Goal: Task Accomplishment & Management: Manage account settings

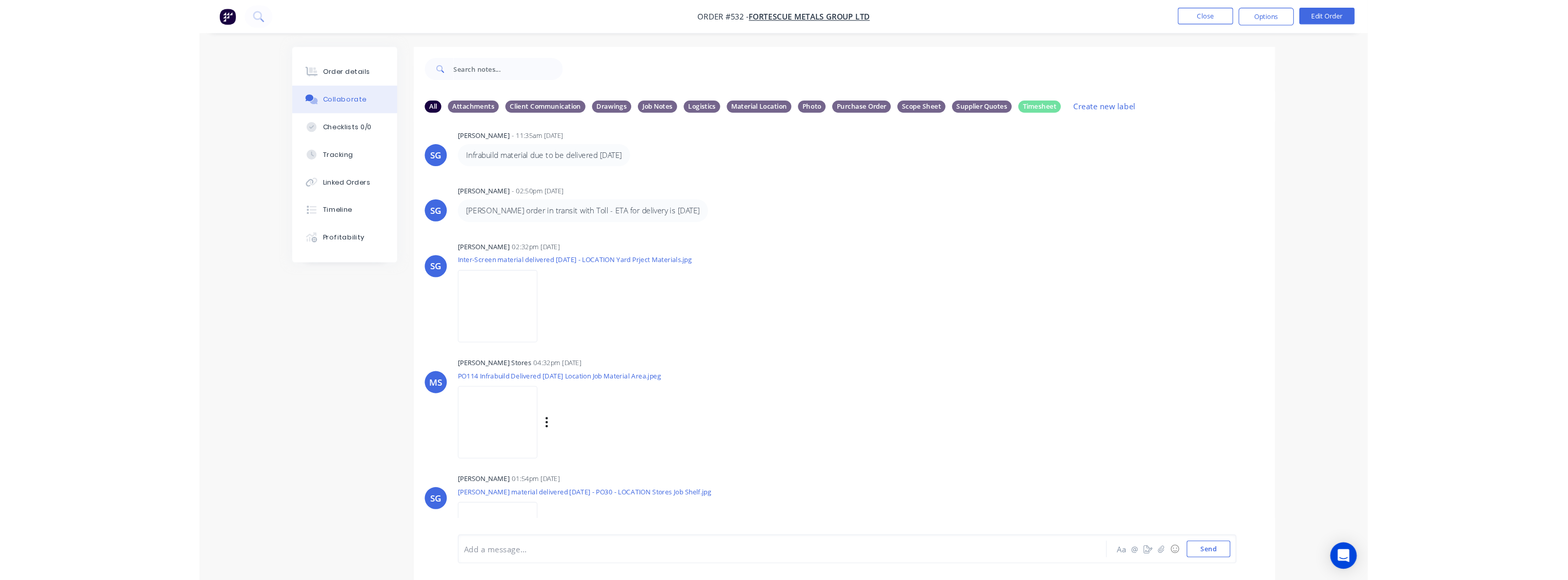
scroll to position [869, 0]
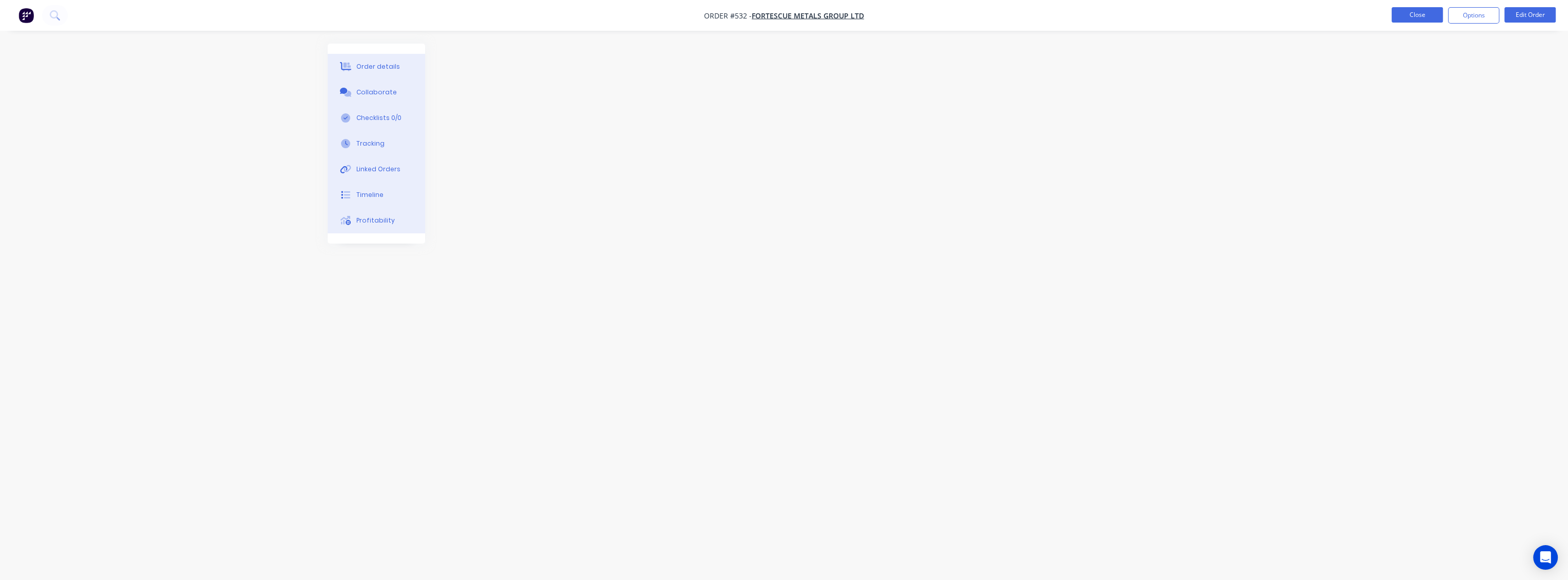
click at [1086, 9] on button "Close" at bounding box center [1417, 15] width 51 height 16
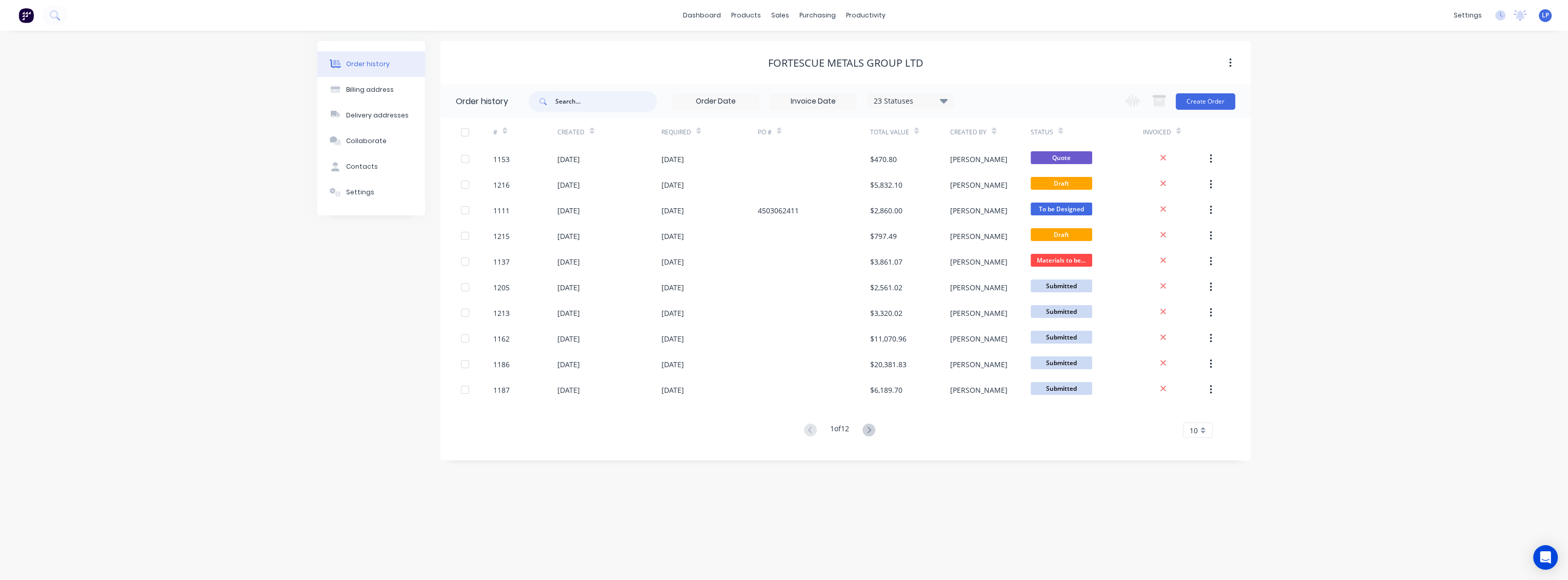
click at [597, 103] on input "text" at bounding box center [606, 102] width 101 height 21
type input "1000"
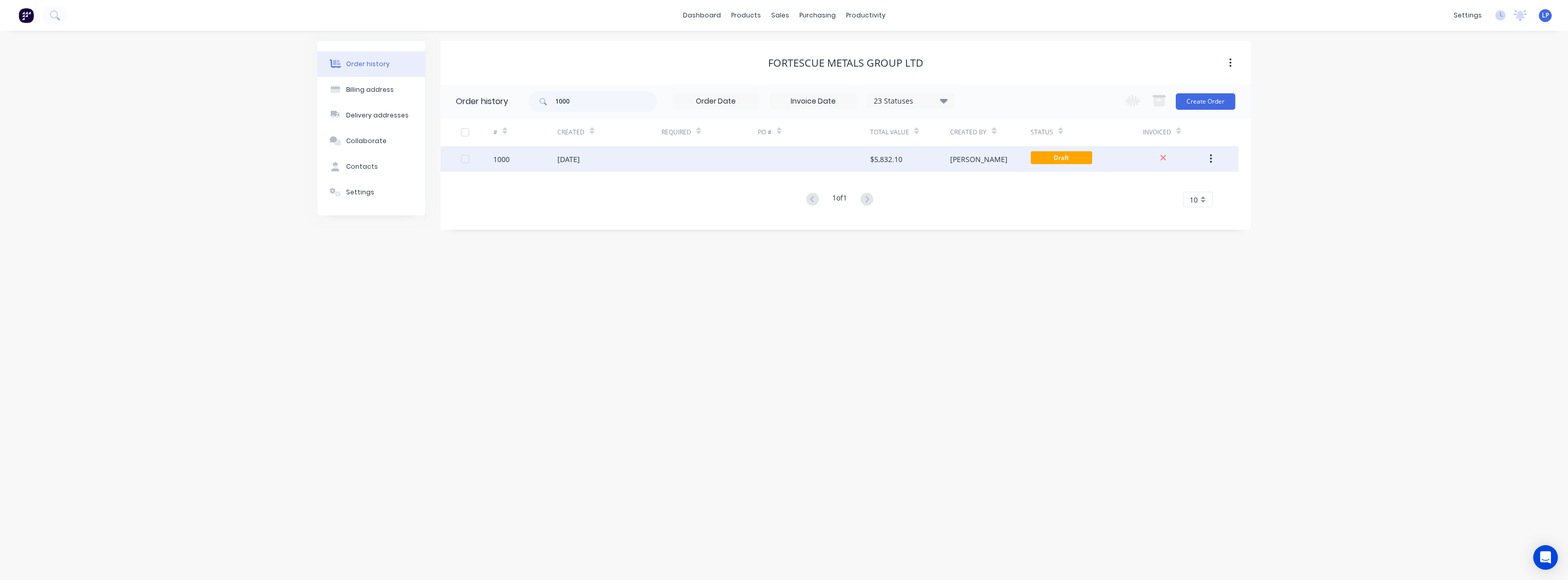
click at [1086, 158] on icon "button" at bounding box center [1210, 159] width 2 height 9
click at [1086, 208] on div "Duplicate" at bounding box center [1174, 206] width 79 height 15
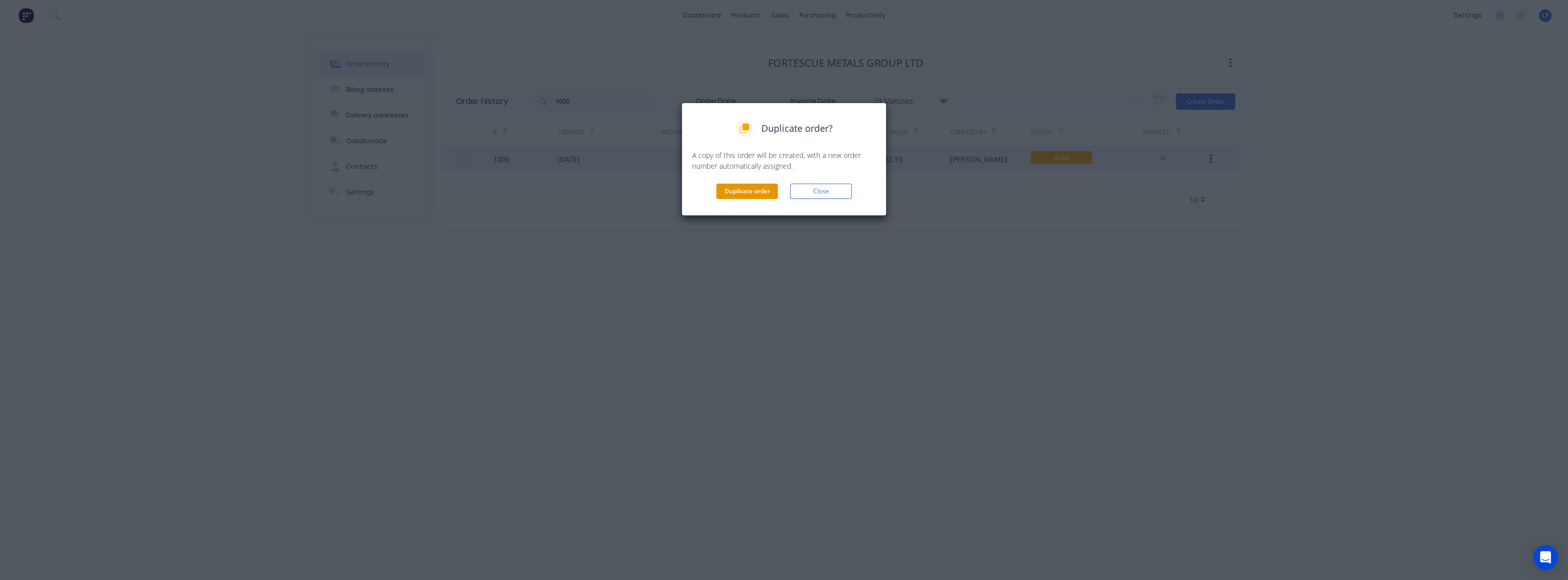
click at [758, 191] on button "Duplicate order" at bounding box center [747, 191] width 62 height 16
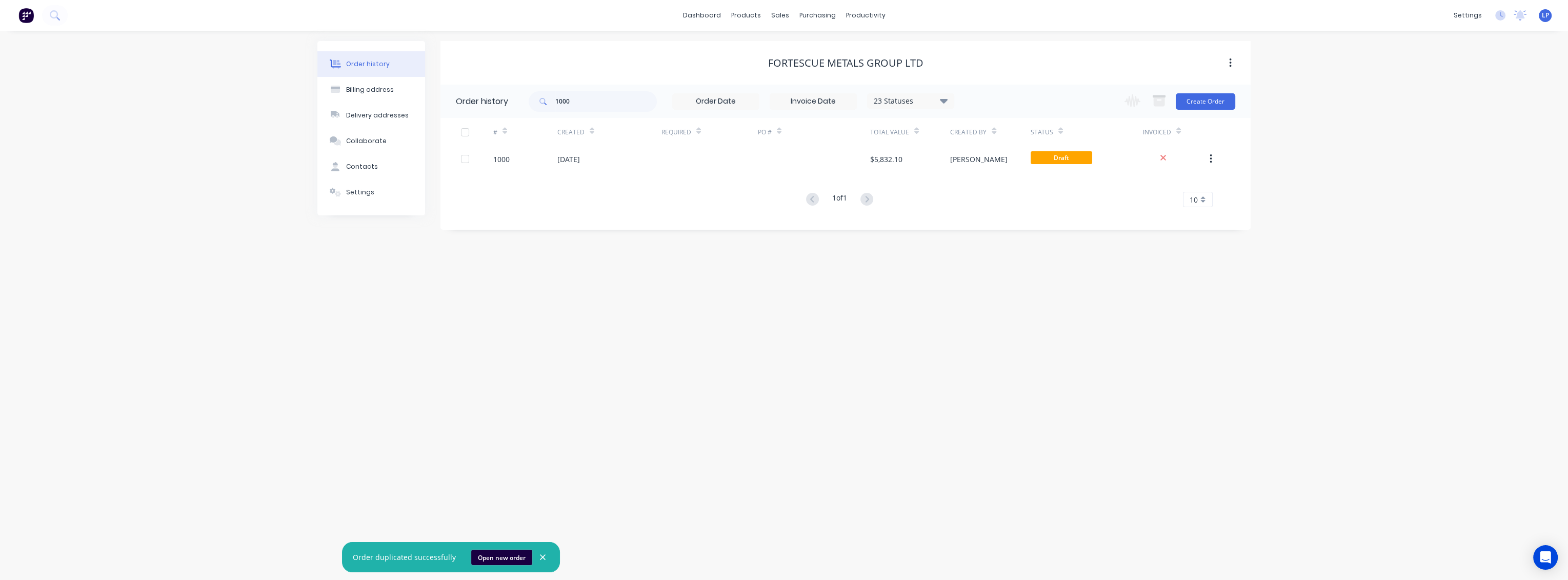
click at [506, 538] on button "Open new order" at bounding box center [502, 558] width 61 height 16
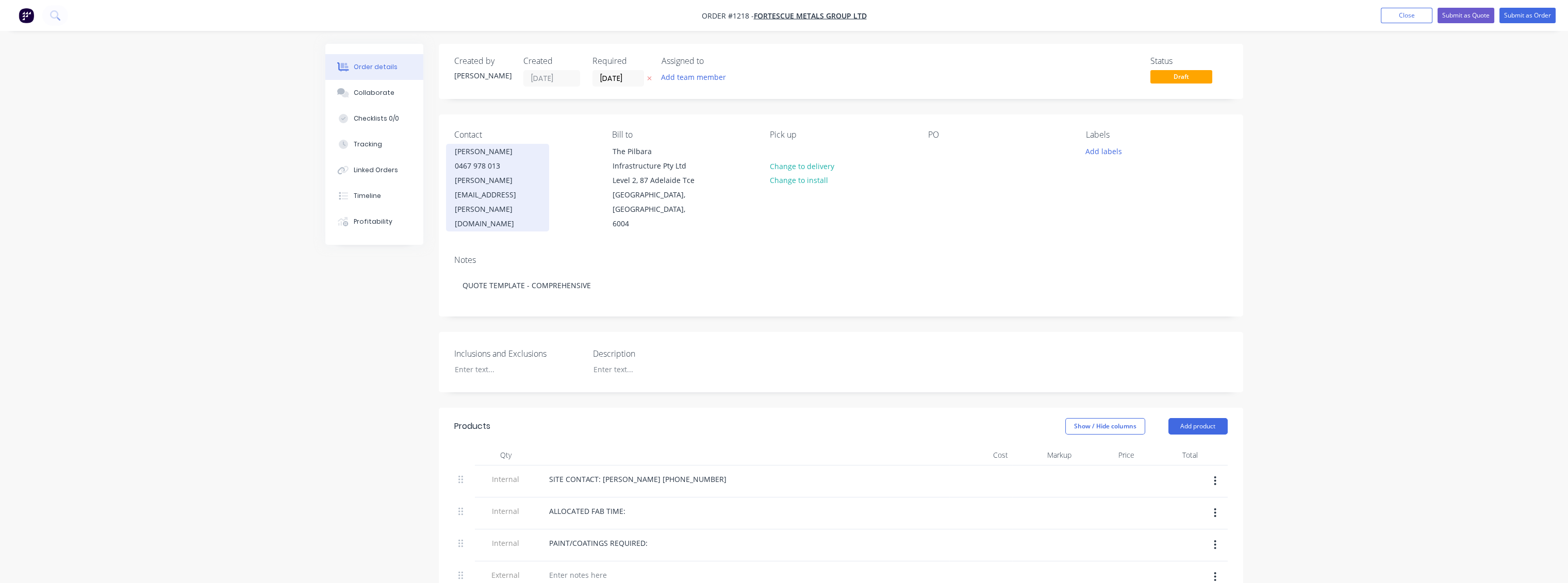
click at [515, 172] on div "0467 978 013" at bounding box center [498, 165] width 85 height 14
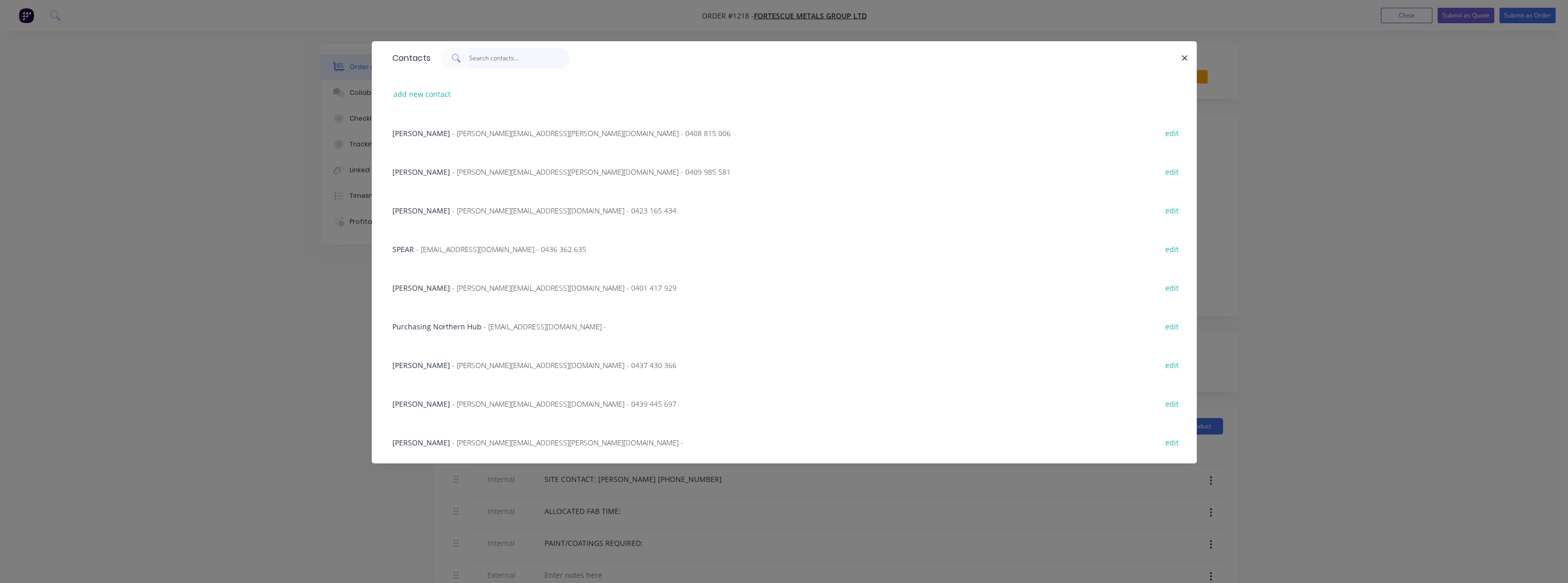
click at [516, 55] on input "text" at bounding box center [519, 58] width 100 height 21
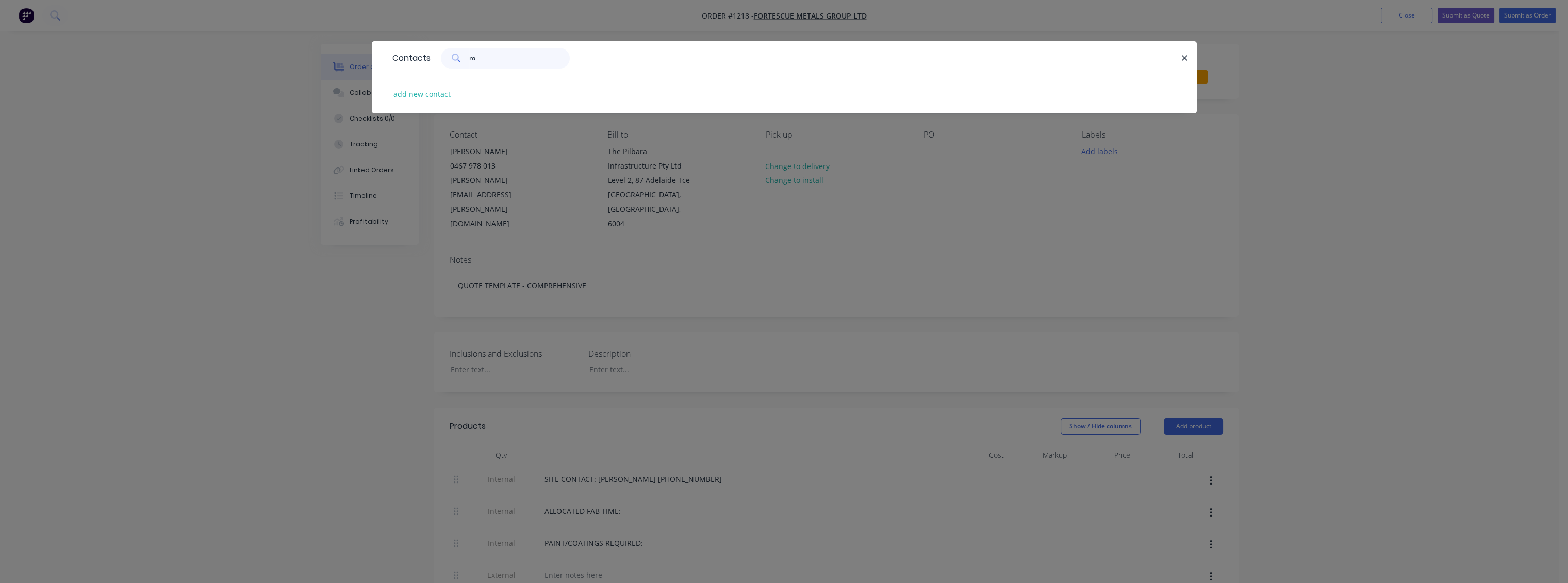
type input "r"
type input "s"
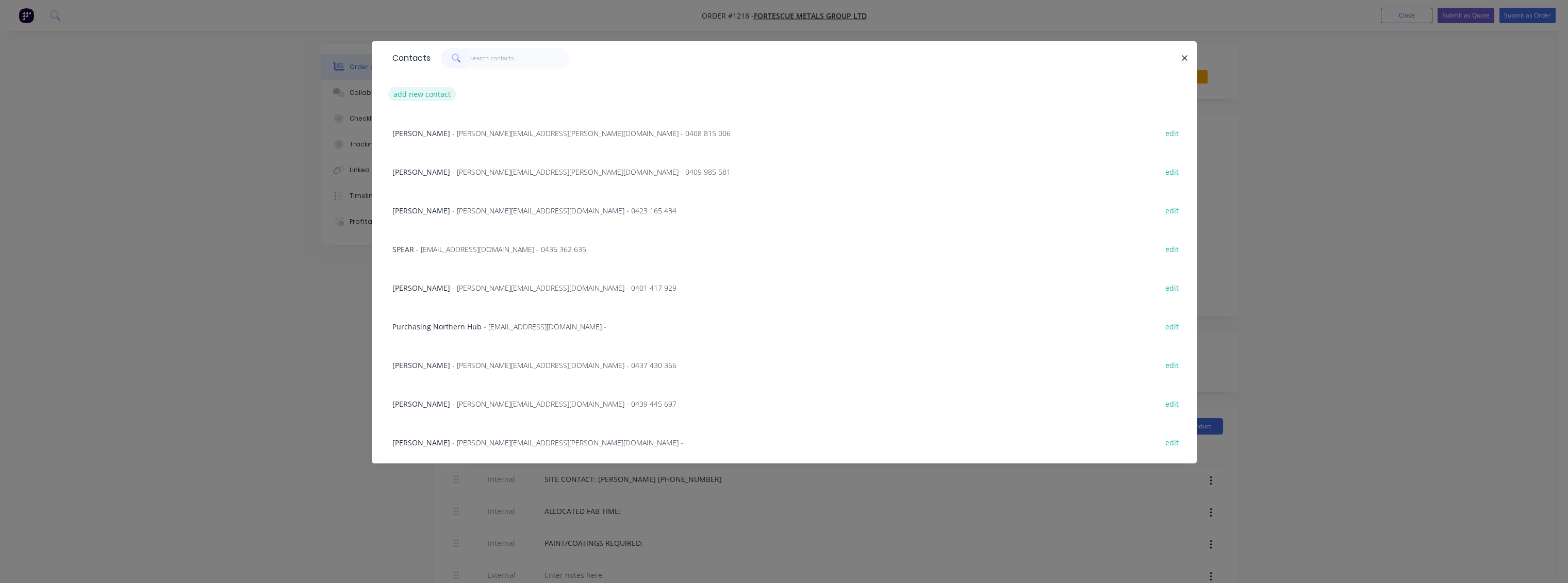
click at [432, 93] on button "add new contact" at bounding box center [422, 94] width 68 height 14
select select "AU"
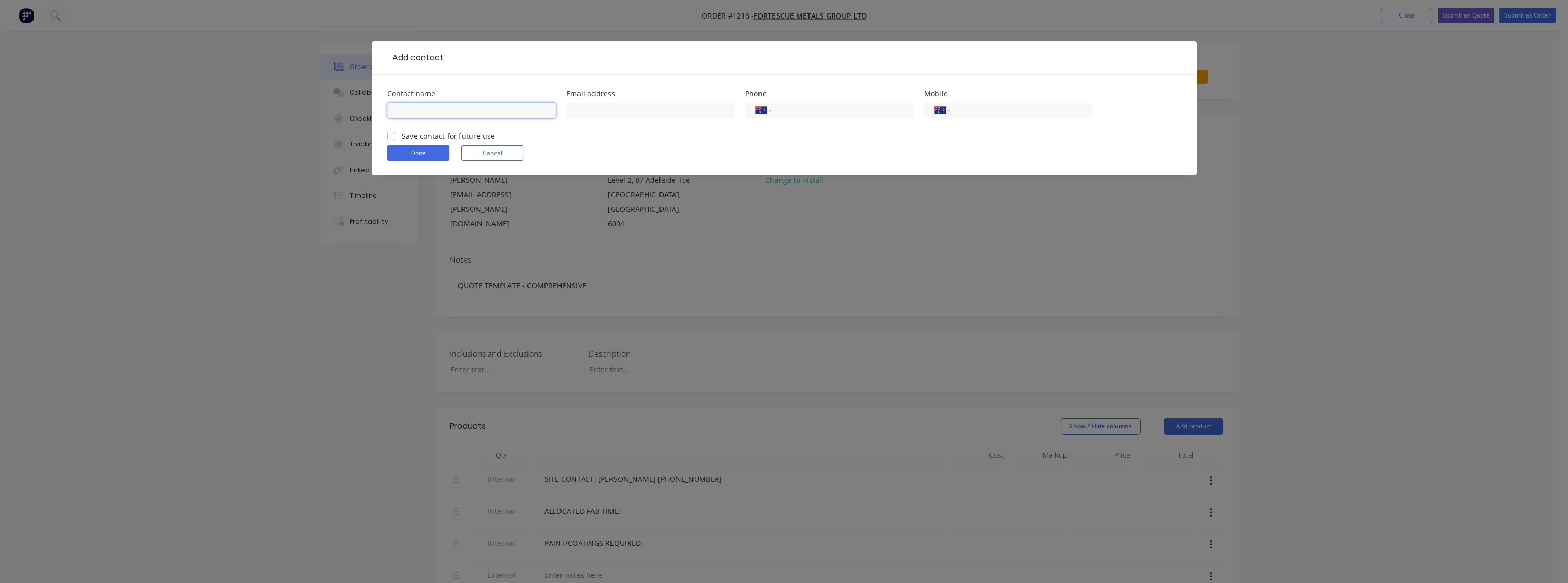
click at [438, 112] on input "text" at bounding box center [471, 110] width 168 height 16
click at [418, 112] on input "Robert smith" at bounding box center [471, 110] width 168 height 16
click at [419, 112] on input "Robert smith" at bounding box center [471, 110] width 168 height 16
type input "Robert Smith"
click at [642, 115] on input "text" at bounding box center [650, 110] width 168 height 16
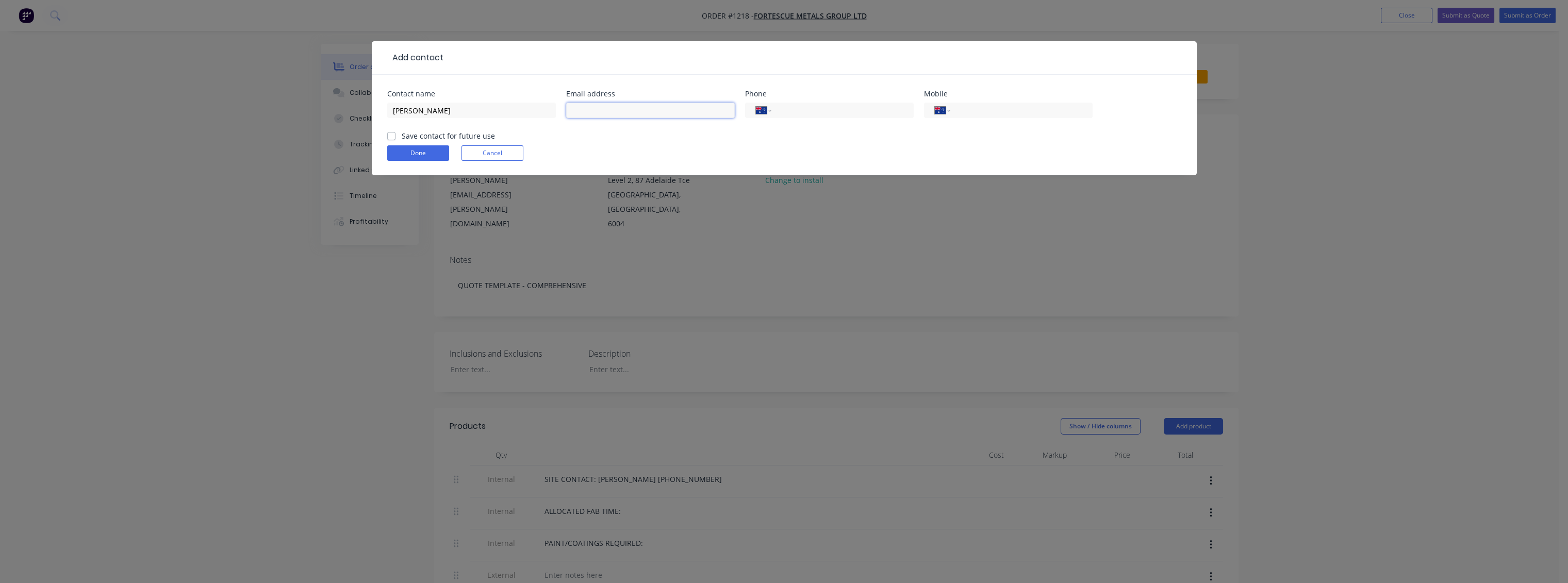
drag, startPoint x: 644, startPoint y: 112, endPoint x: 651, endPoint y: 111, distance: 7.1
click at [644, 112] on input "text" at bounding box center [650, 110] width 168 height 16
paste input "robert.j.smith@fortescue.com"
type input "robert.j.smith@fortescue.com"
click at [817, 109] on input "tel" at bounding box center [840, 111] width 123 height 12
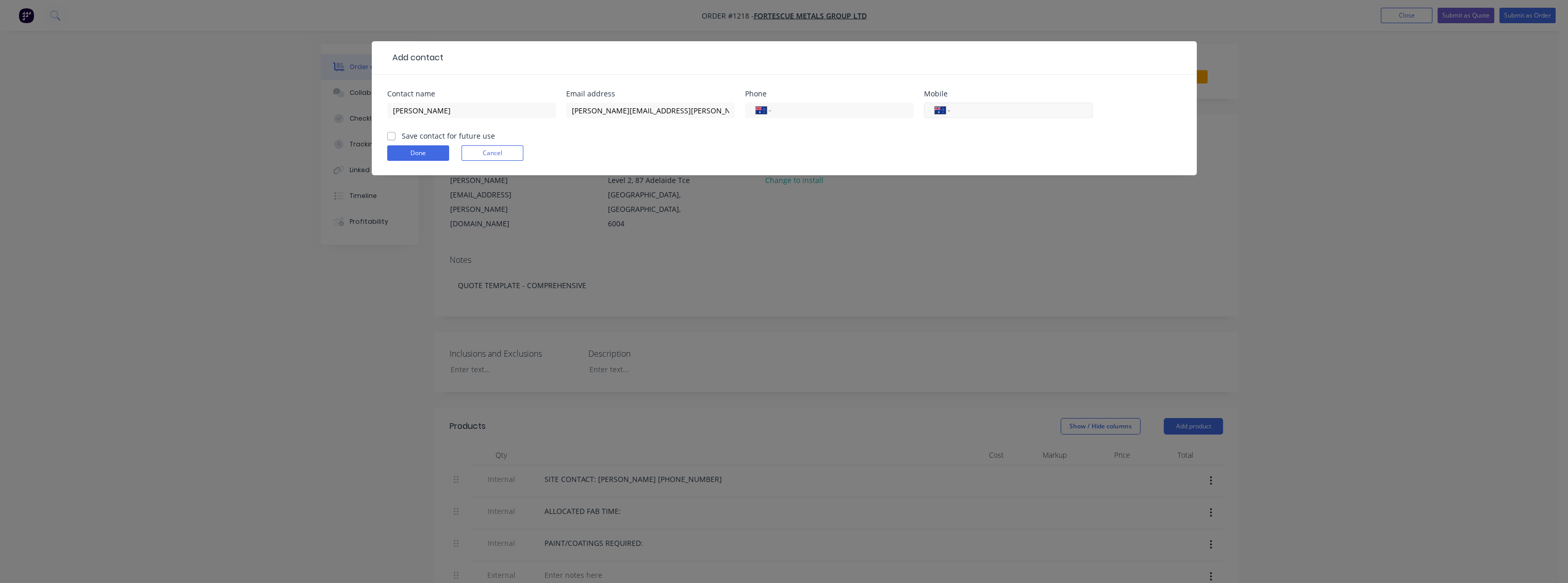
click at [1037, 109] on input "tel" at bounding box center [1019, 111] width 123 height 12
paste input "0408 495 580"
type input "0408 495 580"
click at [402, 137] on label "Save contact for future use" at bounding box center [448, 135] width 94 height 10
click at [392, 137] on input "Save contact for future use" at bounding box center [391, 135] width 8 height 10
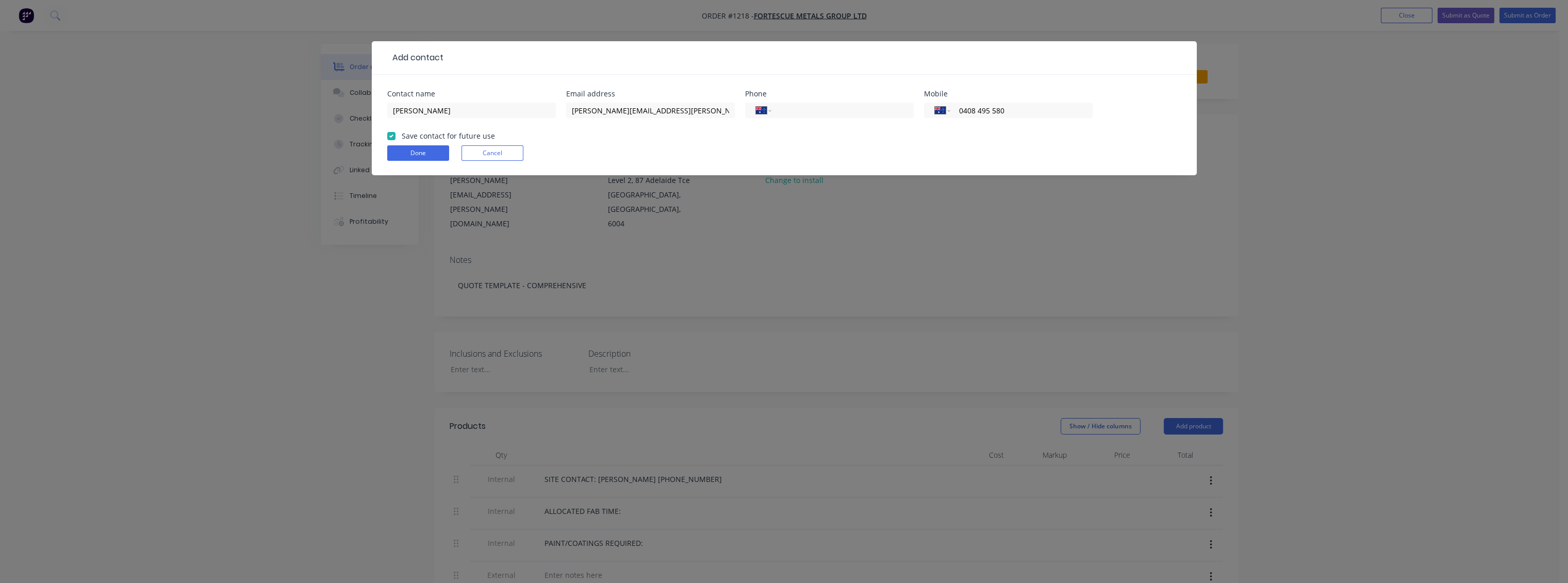
checkbox input "true"
click at [403, 156] on button "Done" at bounding box center [418, 153] width 62 height 16
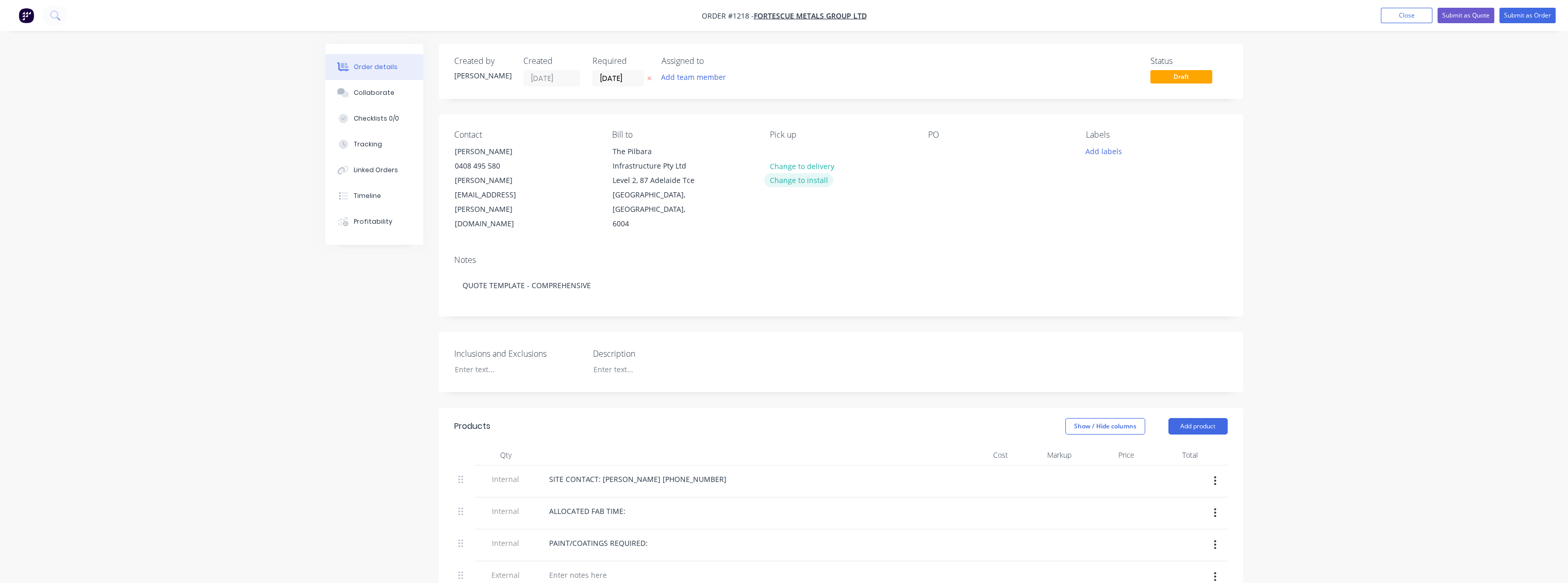
click at [808, 183] on button "Change to install" at bounding box center [799, 180] width 69 height 14
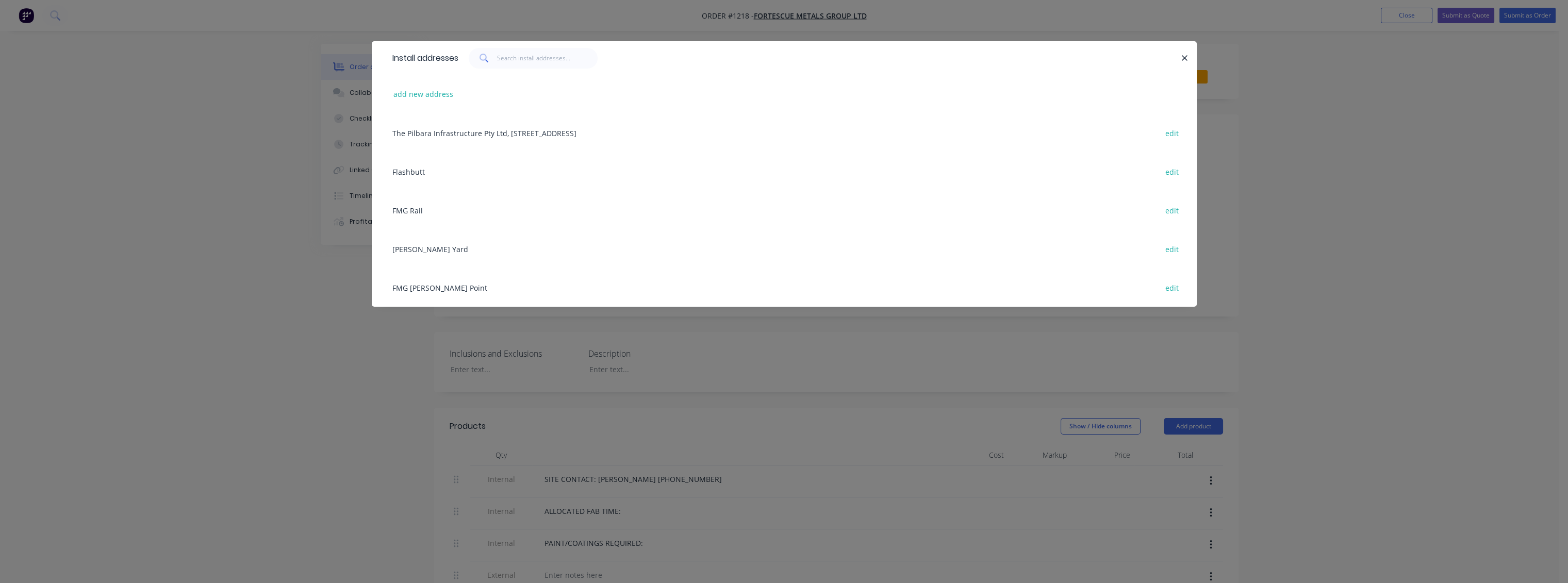
click at [448, 290] on div "FMG Anderson Point edit" at bounding box center [784, 287] width 794 height 39
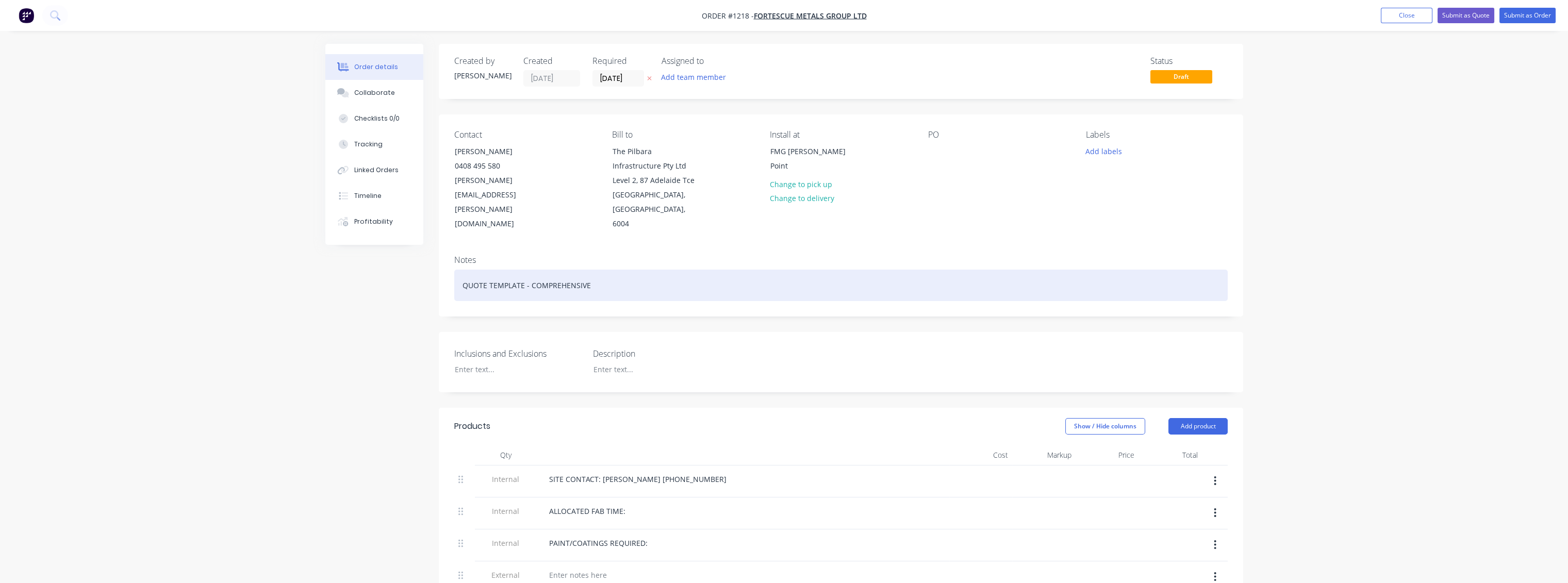
click at [936, 269] on div "QUOTE TEMPLATE - COMPREHENSIVE" at bounding box center [841, 285] width 774 height 31
drag, startPoint x: 710, startPoint y: 275, endPoint x: 243, endPoint y: 290, distance: 467.2
click at [543, 269] on div "CV953 tailend extended andrails" at bounding box center [841, 285] width 774 height 31
click at [495, 269] on div "CV953 tailend" at bounding box center [841, 285] width 774 height 31
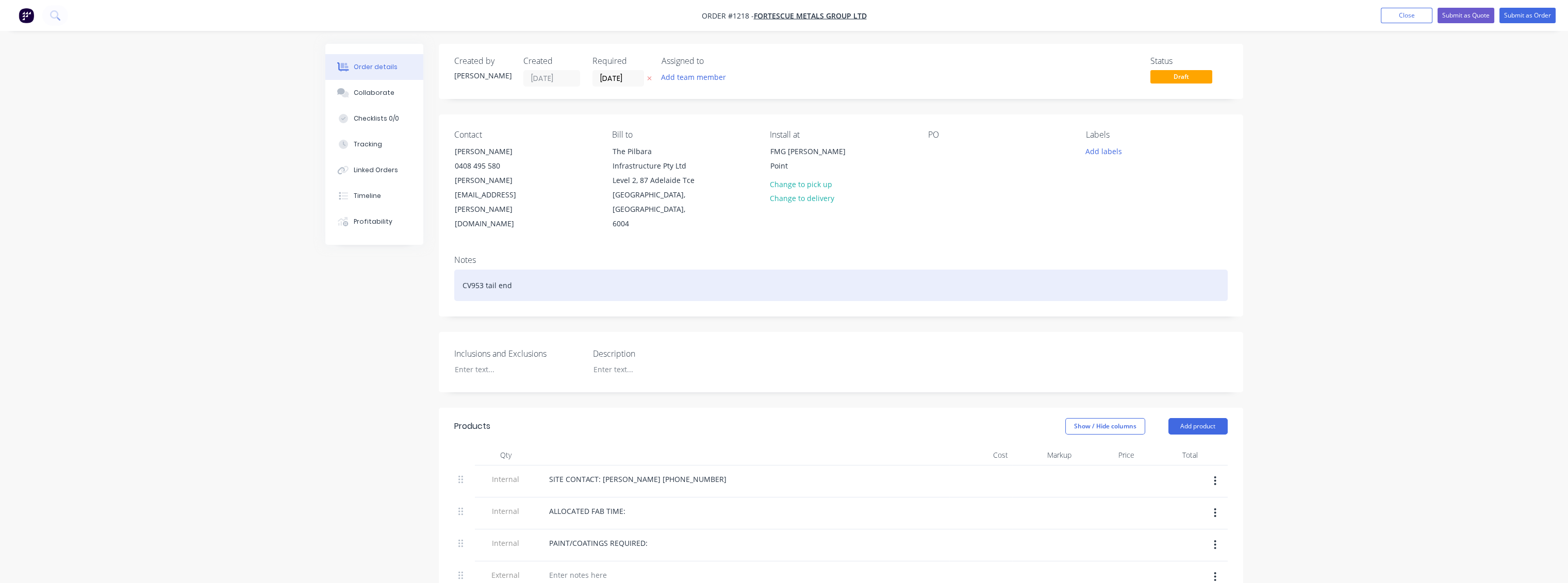
click at [520, 270] on div "CV953 tail end" at bounding box center [841, 285] width 774 height 31
click at [463, 269] on div "CV953 tail end Handrail extensions" at bounding box center [841, 285] width 774 height 31
click at [660, 273] on div "Supply and install CV953 tail end Handrail extensions" at bounding box center [841, 285] width 774 height 31
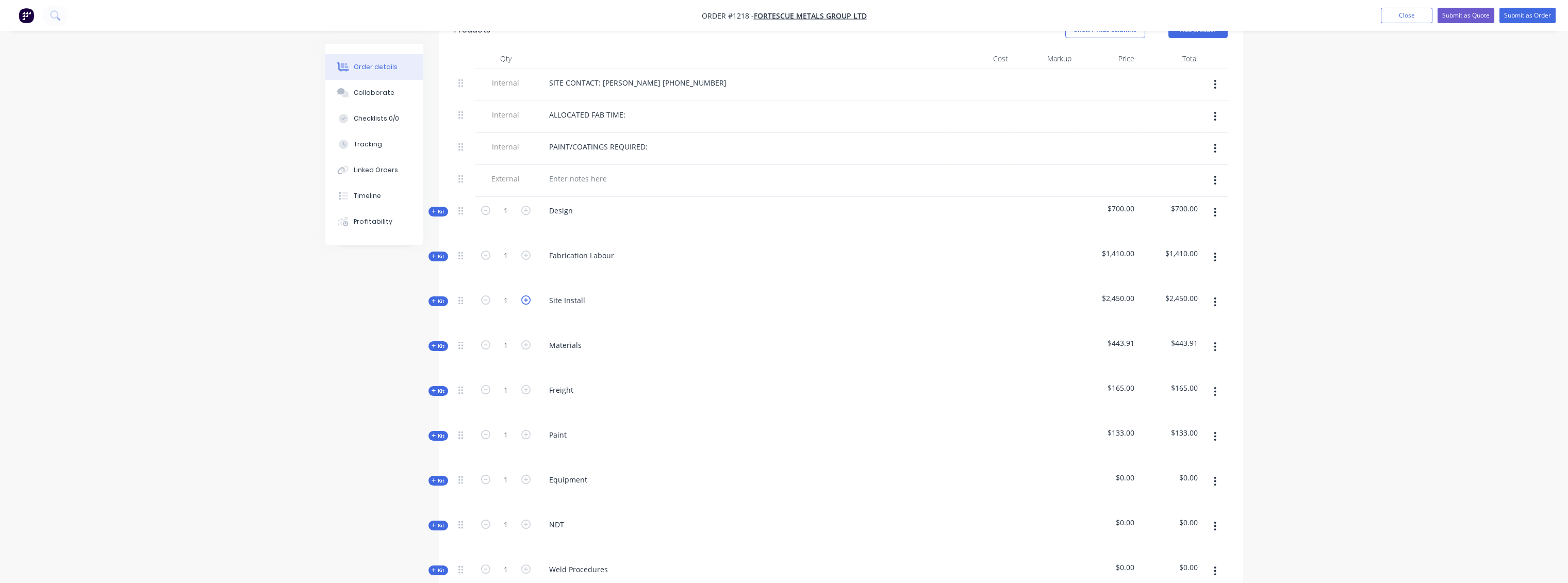
scroll to position [400, 0]
click at [433, 205] on icon "button" at bounding box center [434, 207] width 4 height 5
click at [513, 244] on input "5" at bounding box center [506, 251] width 27 height 16
type input "10"
click at [862, 244] on div "Draftsman Labour (Day Shift) - per hour" at bounding box center [743, 251] width 404 height 15
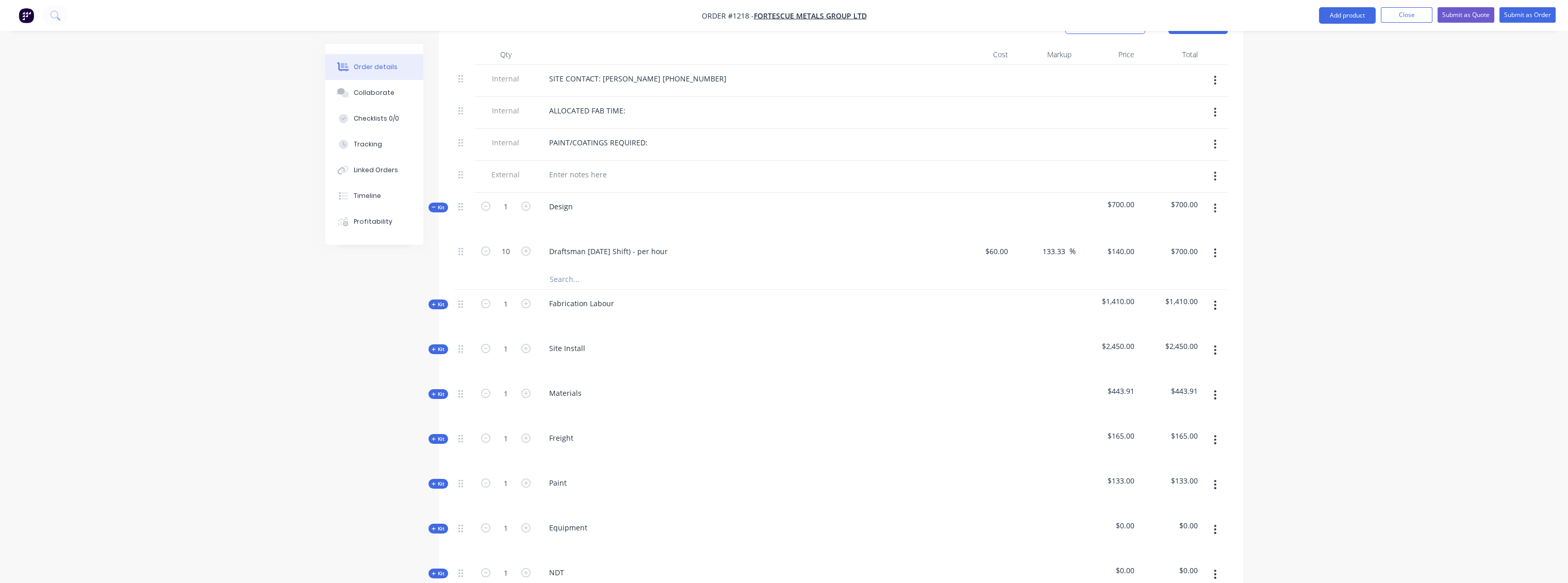
type input "$1,400.00"
click at [439, 204] on span "Kit" at bounding box center [439, 207] width 13 height 7
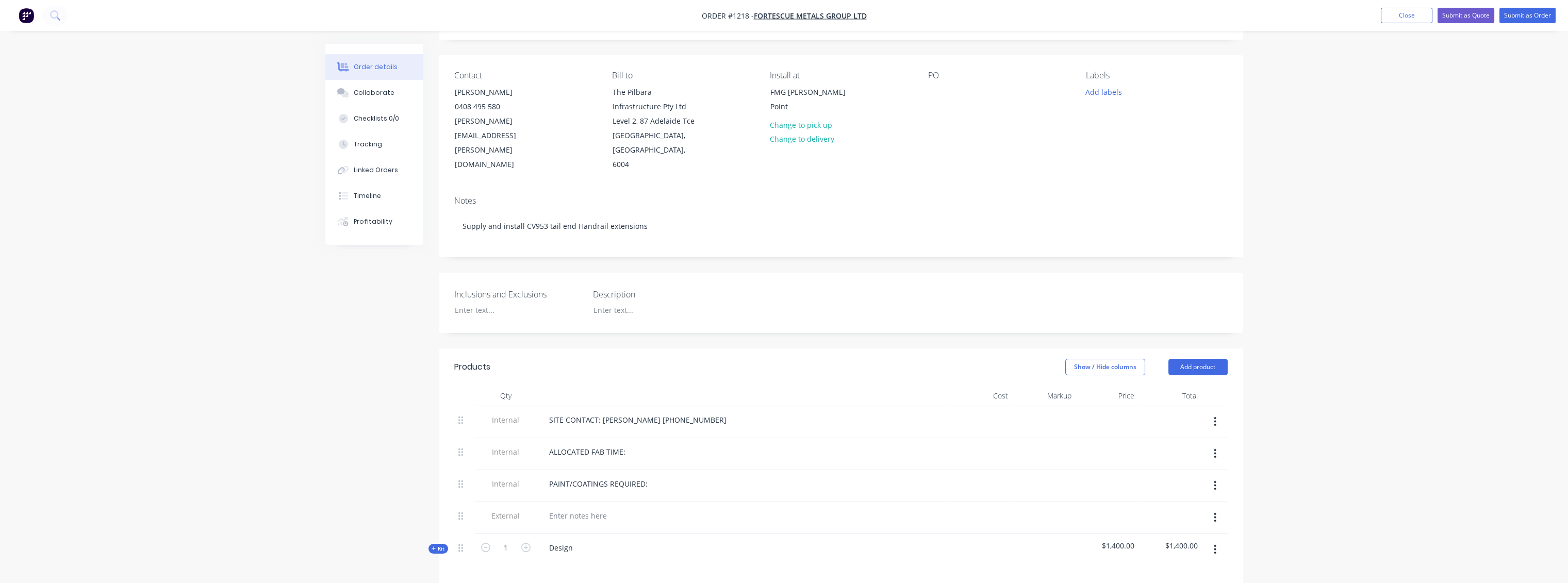
scroll to position [0, 0]
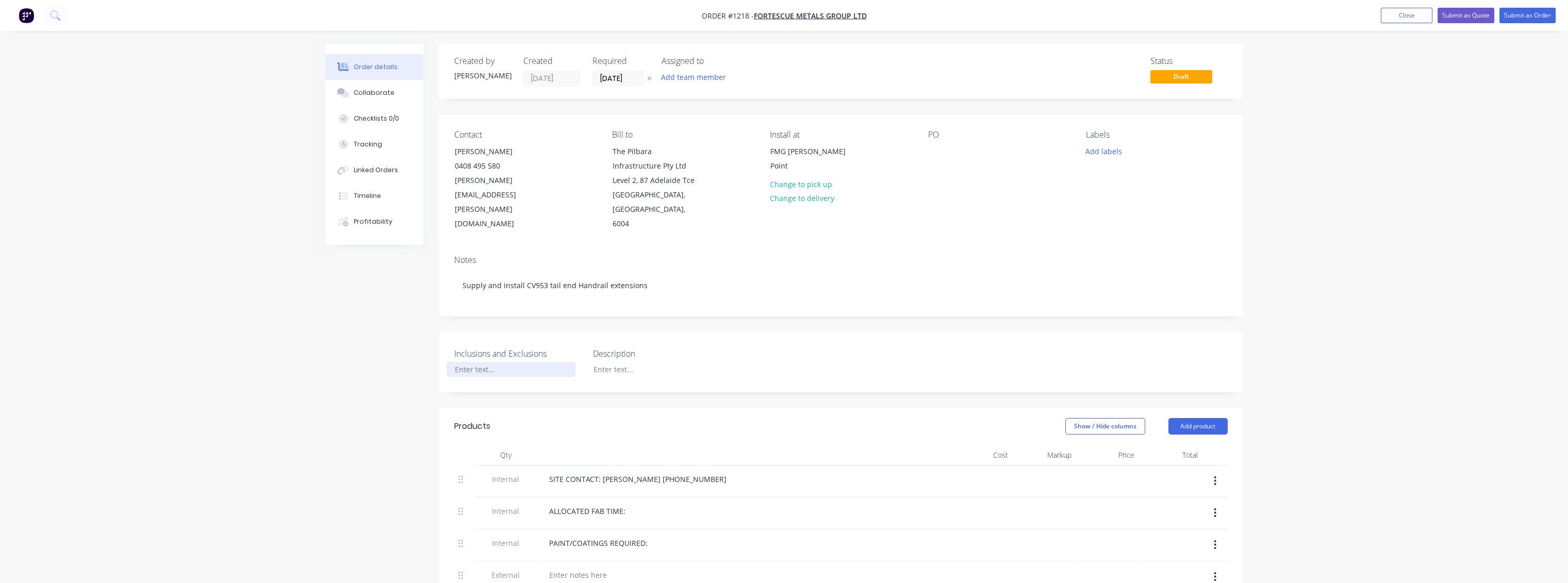
click at [500, 362] on div at bounding box center [511, 370] width 129 height 15
click at [466, 362] on div "Incl" at bounding box center [511, 370] width 129 height 15
click at [675, 408] on header "Products Show / Hide columns Add product" at bounding box center [841, 427] width 805 height 37
click at [466, 362] on div "Incl Fab, Paint & Install online" at bounding box center [511, 370] width 129 height 15
click at [727, 418] on div "Show / Hide columns Add product" at bounding box center [923, 427] width 609 height 16
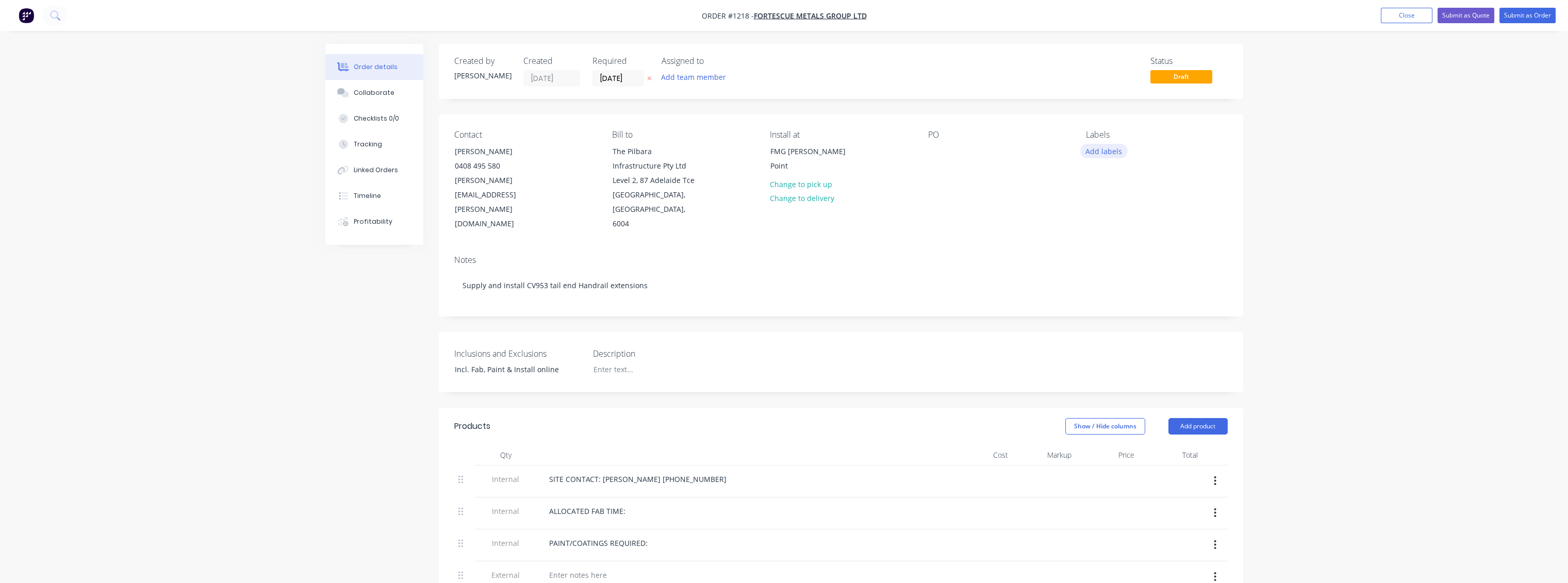
click at [1109, 147] on button "Add labels" at bounding box center [1103, 150] width 47 height 14
click at [1103, 263] on div at bounding box center [1105, 263] width 21 height 21
click at [1043, 210] on div "PO" at bounding box center [998, 181] width 141 height 102
drag, startPoint x: 501, startPoint y: 168, endPoint x: 454, endPoint y: 168, distance: 47.0
click at [455, 168] on div "0408 495 580" at bounding box center [498, 165] width 85 height 14
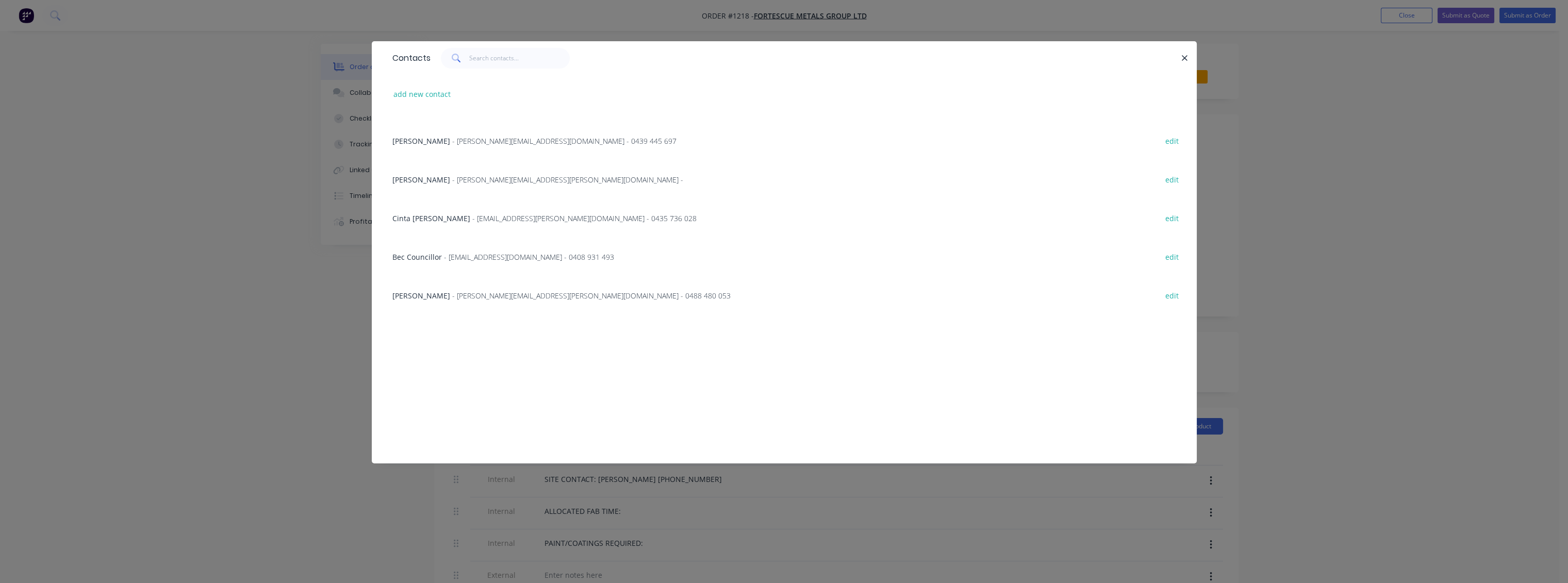
scroll to position [57, 0]
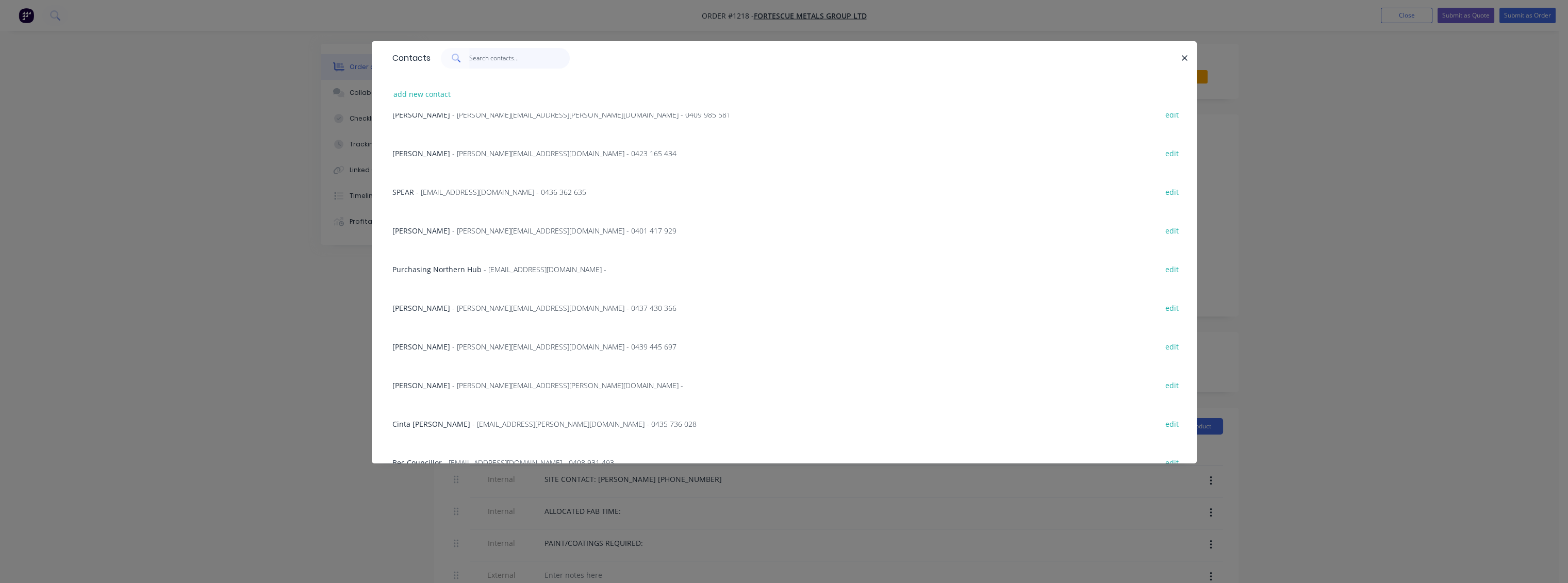
click at [494, 66] on input "text" at bounding box center [519, 58] width 100 height 21
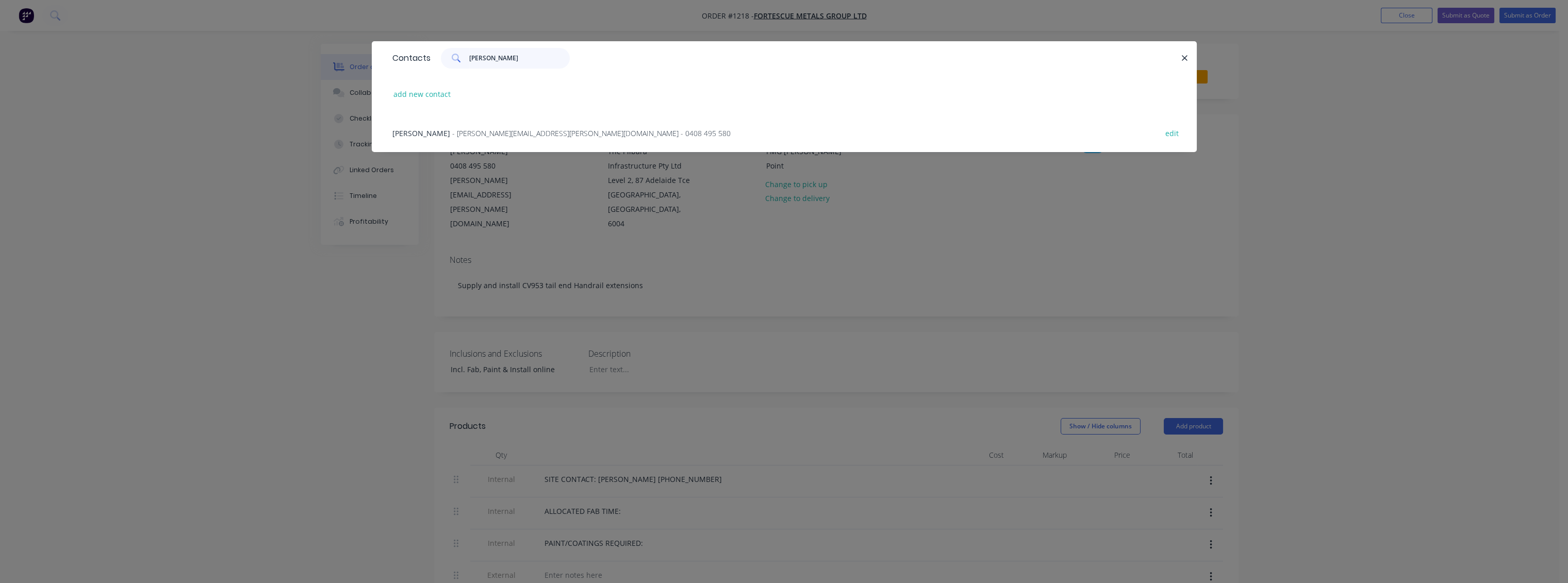
type input "smith"
drag, startPoint x: 600, startPoint y: 133, endPoint x: 546, endPoint y: 132, distance: 54.0
click at [546, 132] on div "Robert Smith - robert.j.smith@fortescue.com - 0408 495 580 edit" at bounding box center [784, 133] width 794 height 39
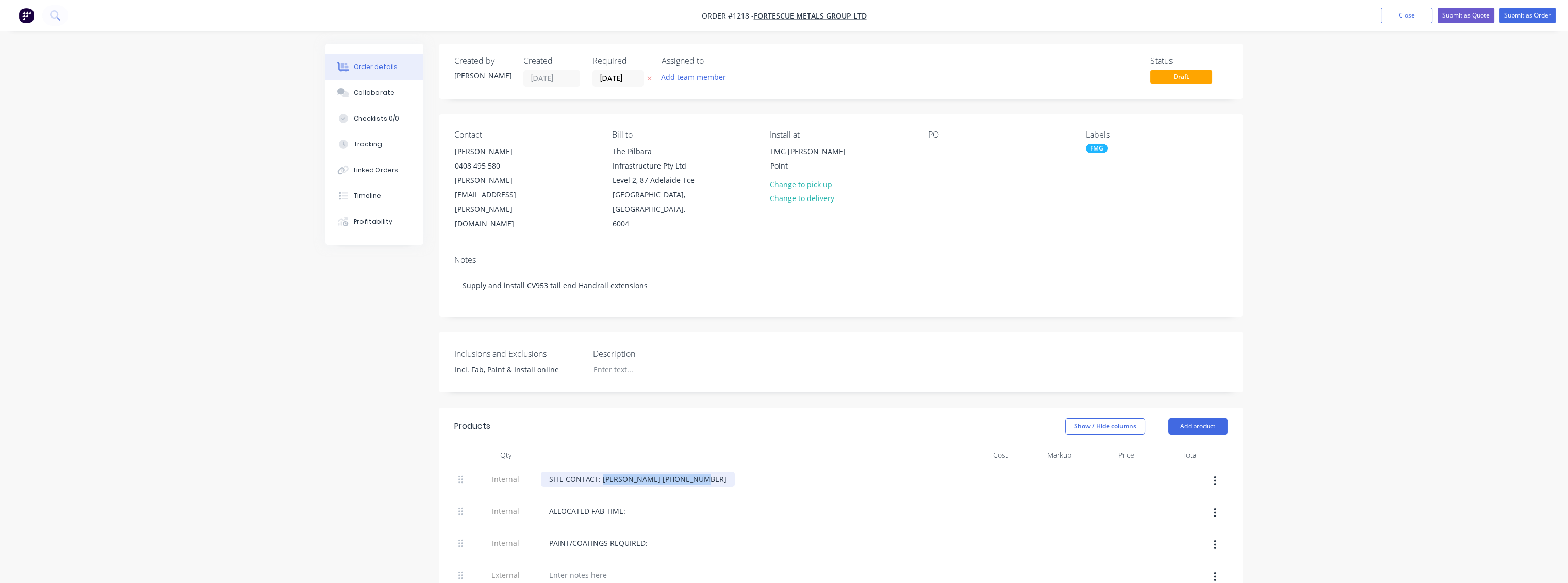
drag, startPoint x: 692, startPoint y: 463, endPoint x: 601, endPoint y: 460, distance: 91.0
click at [601, 471] on div "SITE CONTACT: Sean Duggan 0467 978 013" at bounding box center [638, 479] width 194 height 15
click at [677, 504] on div "ALLOCATED FAB TIME:" at bounding box center [743, 511] width 404 height 15
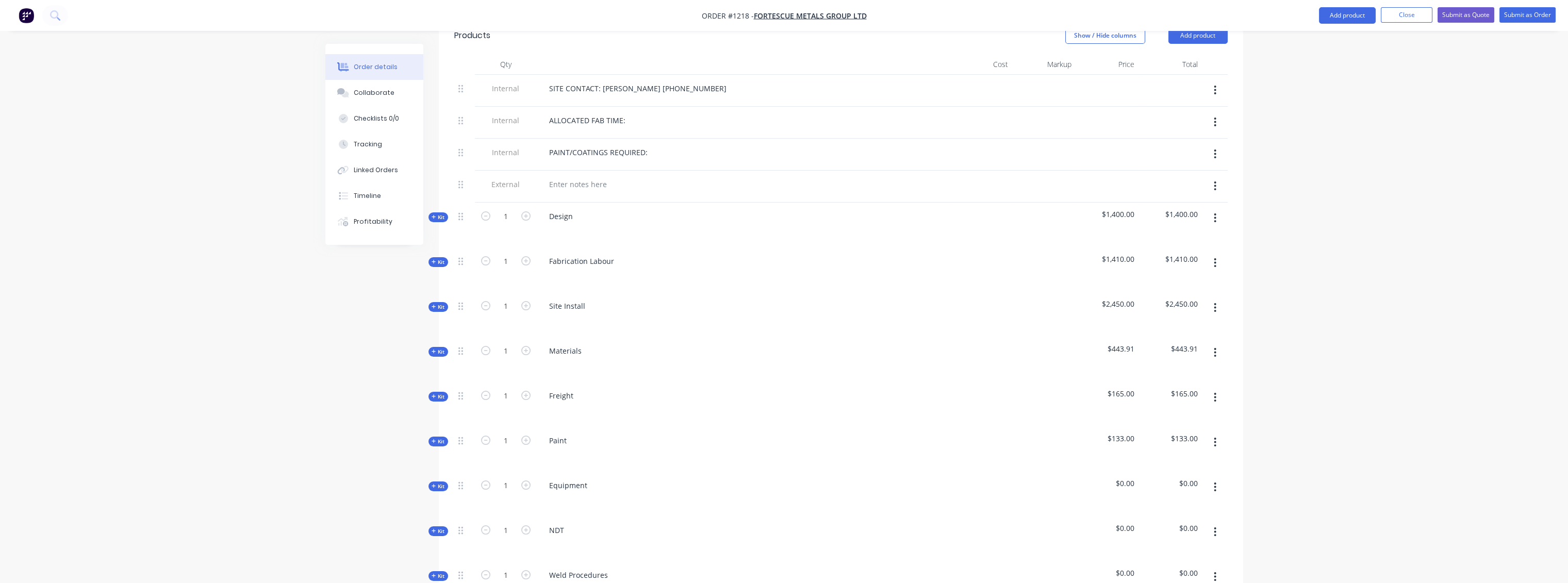
scroll to position [171, 0]
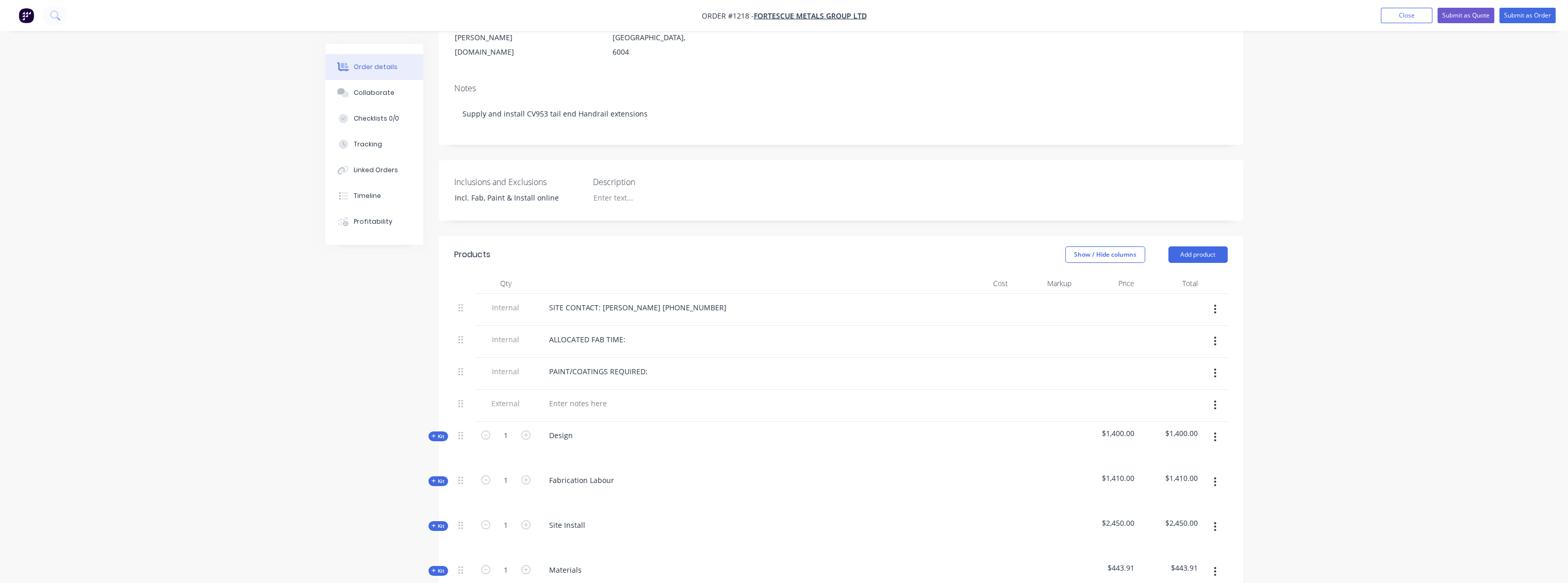
click at [1393, 264] on div "Order details Collaborate Checklists 0/0 Tracking Linked Orders Timeline Profit…" at bounding box center [784, 475] width 1568 height 1294
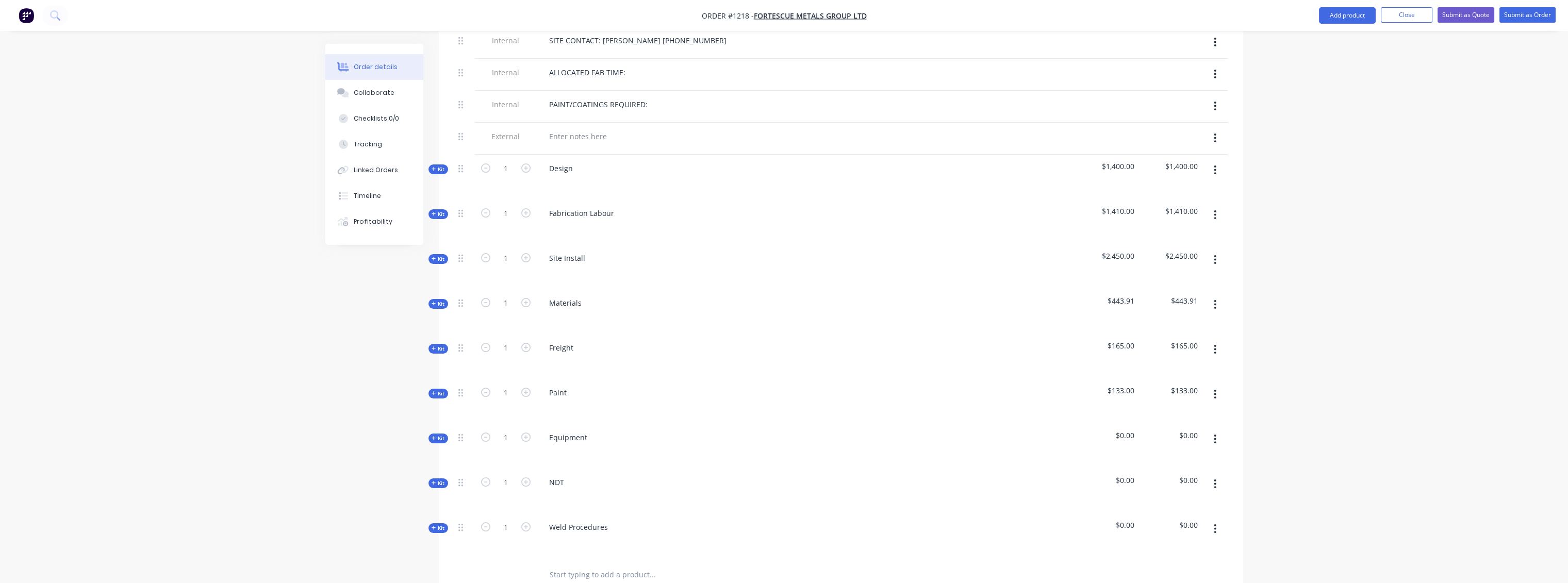
scroll to position [458, 0]
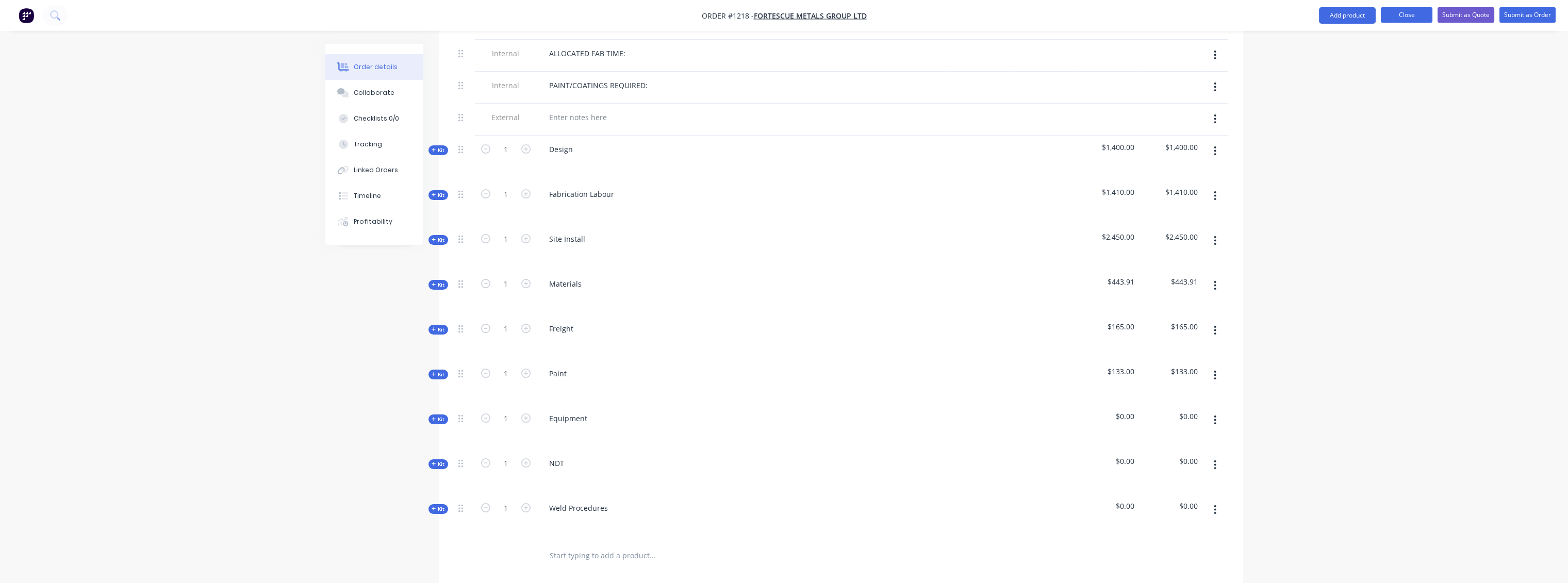
click at [1394, 16] on button "Close" at bounding box center [1406, 15] width 52 height 16
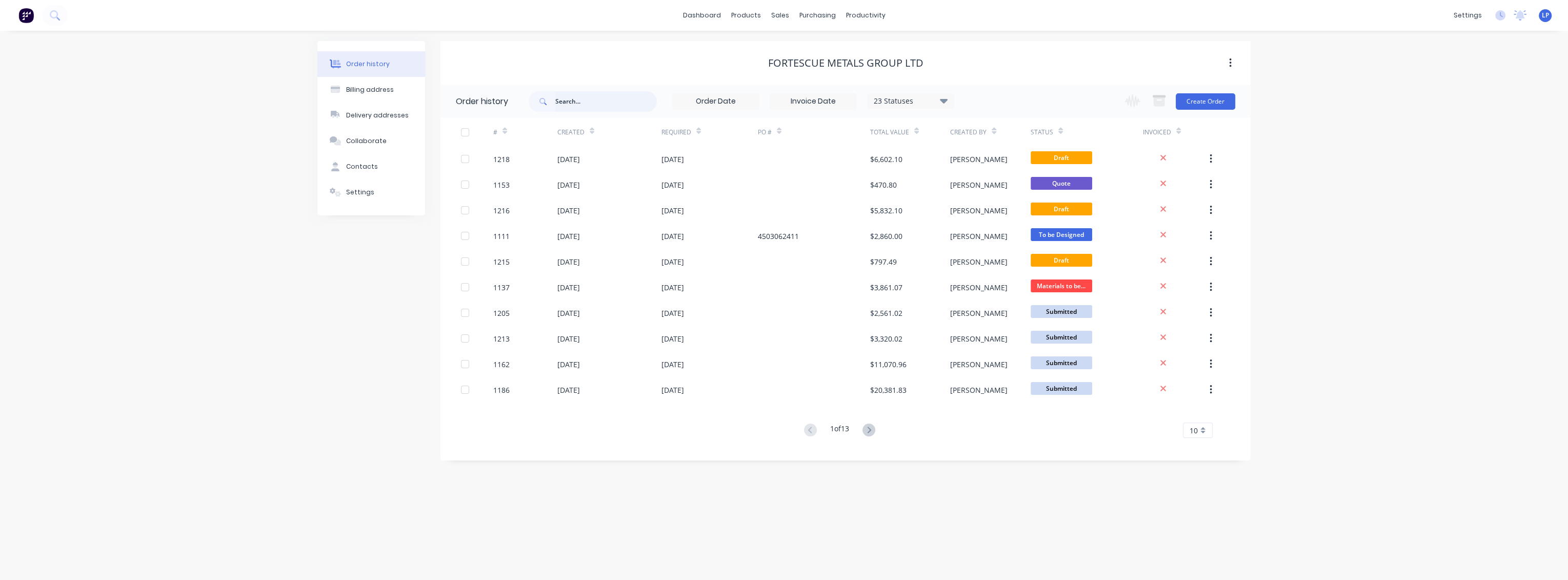
click at [575, 108] on input "text" at bounding box center [606, 102] width 101 height 21
type input "1000"
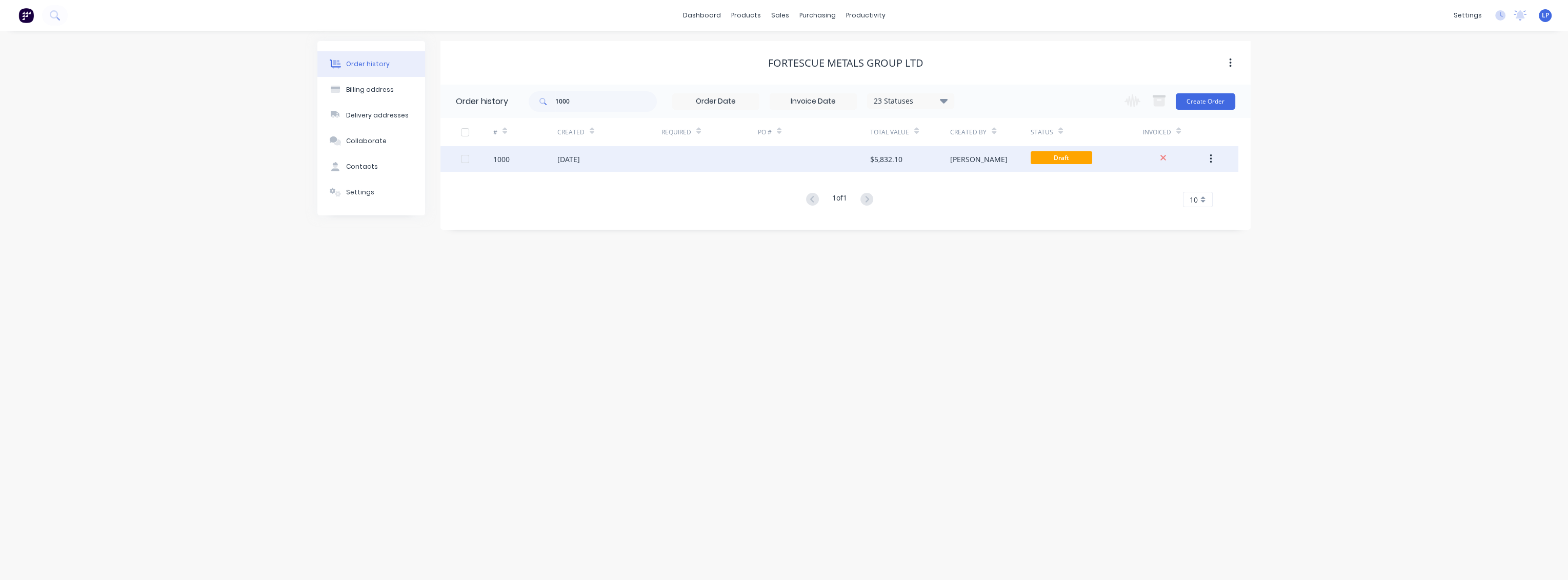
click at [1209, 156] on icon "button" at bounding box center [1210, 159] width 2 height 11
click at [1148, 205] on div "Duplicate" at bounding box center [1174, 206] width 79 height 15
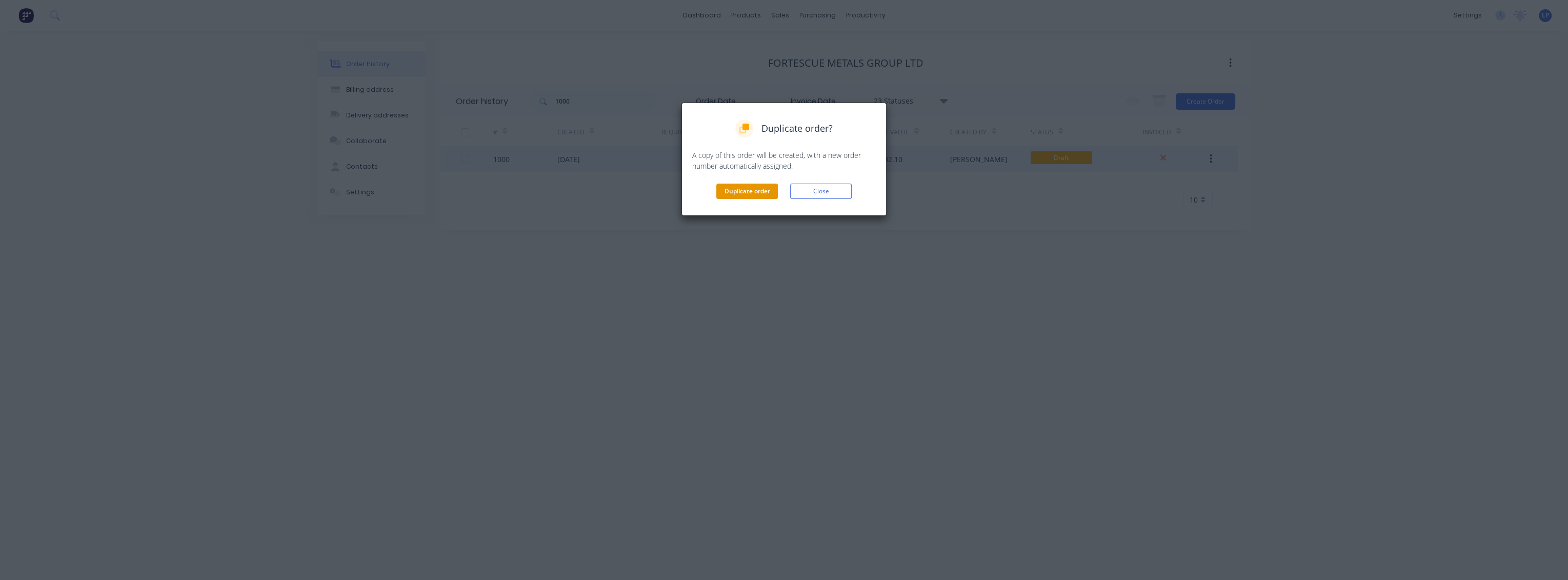
click at [743, 187] on button "Duplicate order" at bounding box center [747, 191] width 62 height 16
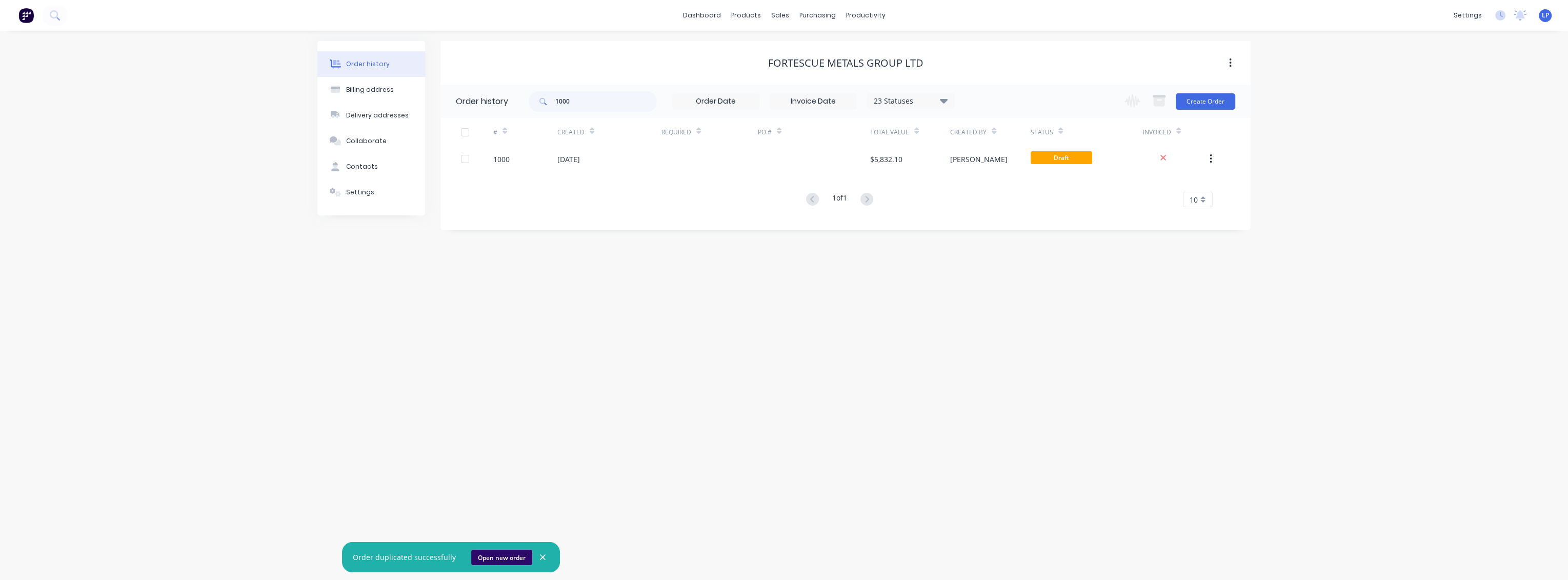
click at [504, 555] on button "Open new order" at bounding box center [502, 558] width 61 height 16
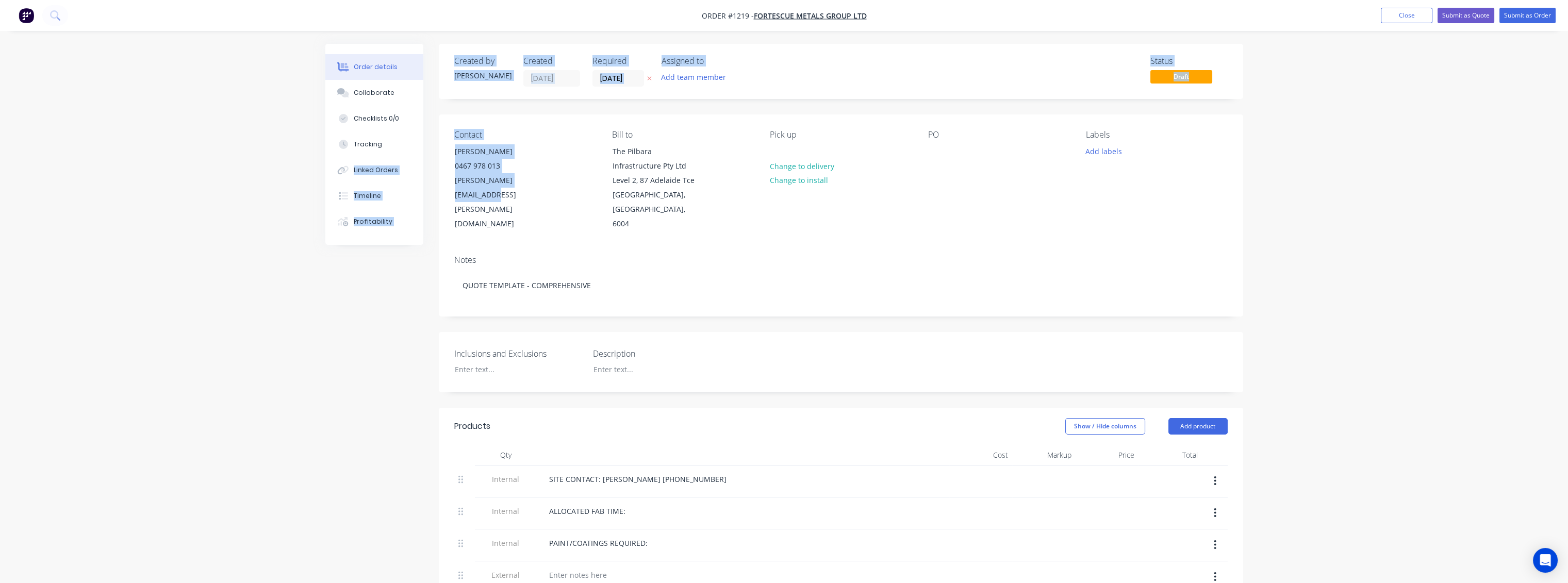
drag, startPoint x: 549, startPoint y: 181, endPoint x: 429, endPoint y: 142, distance: 126.2
click at [500, 168] on div "0467 978 013" at bounding box center [498, 165] width 85 height 14
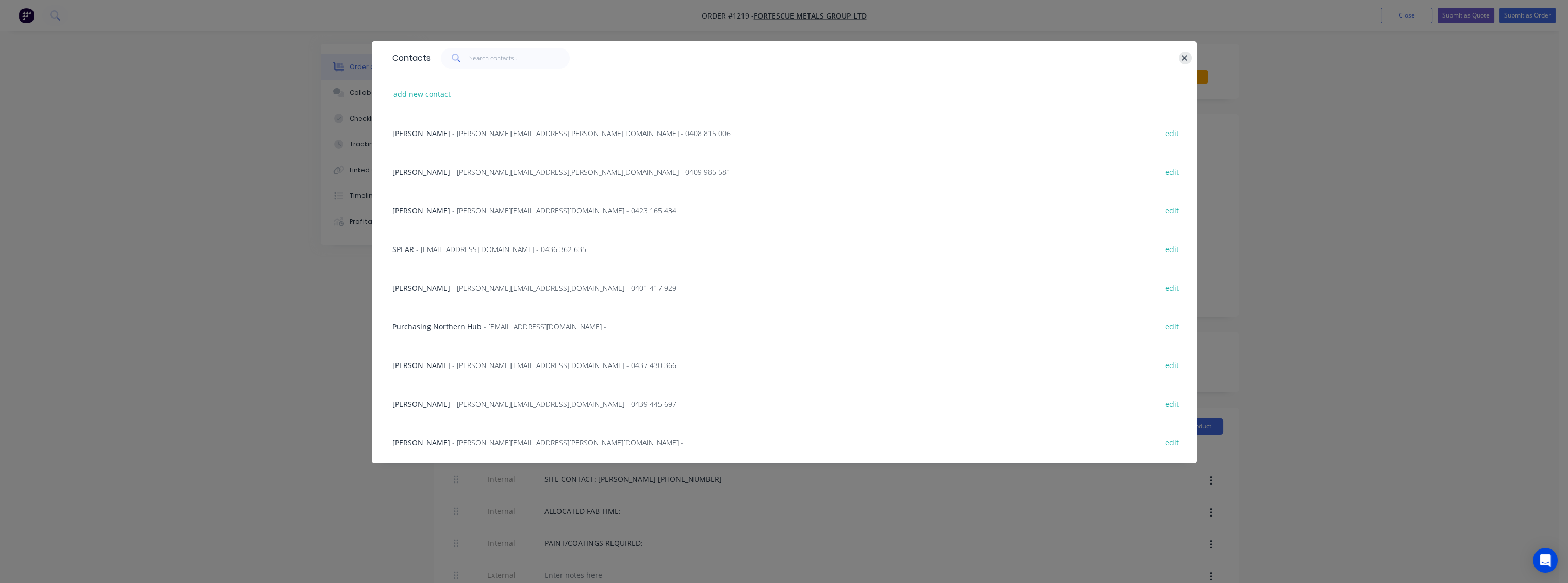
click at [1183, 61] on icon "button" at bounding box center [1185, 58] width 7 height 9
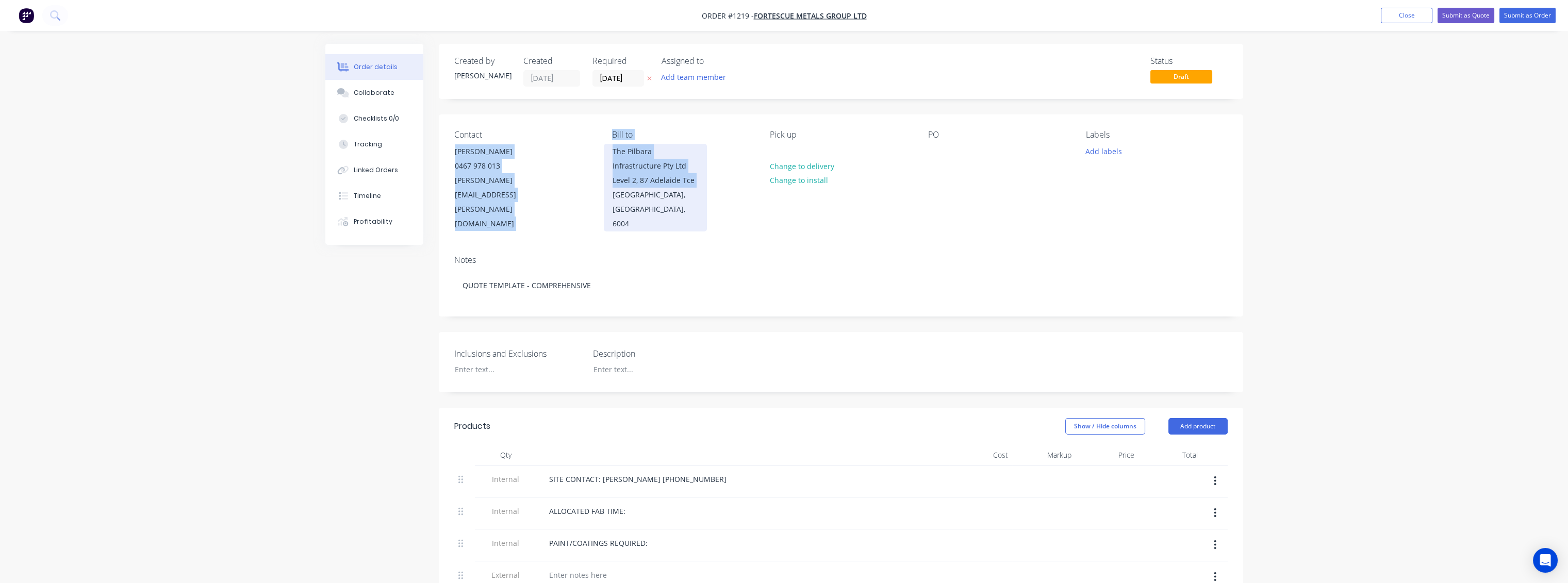
drag, startPoint x: 454, startPoint y: 151, endPoint x: 609, endPoint y: 197, distance: 161.7
click at [609, 197] on div "Contact Sean Duggan 0467 978 013 sean.duggan@fortescue.com Bill to The Pilbara …" at bounding box center [841, 180] width 805 height 132
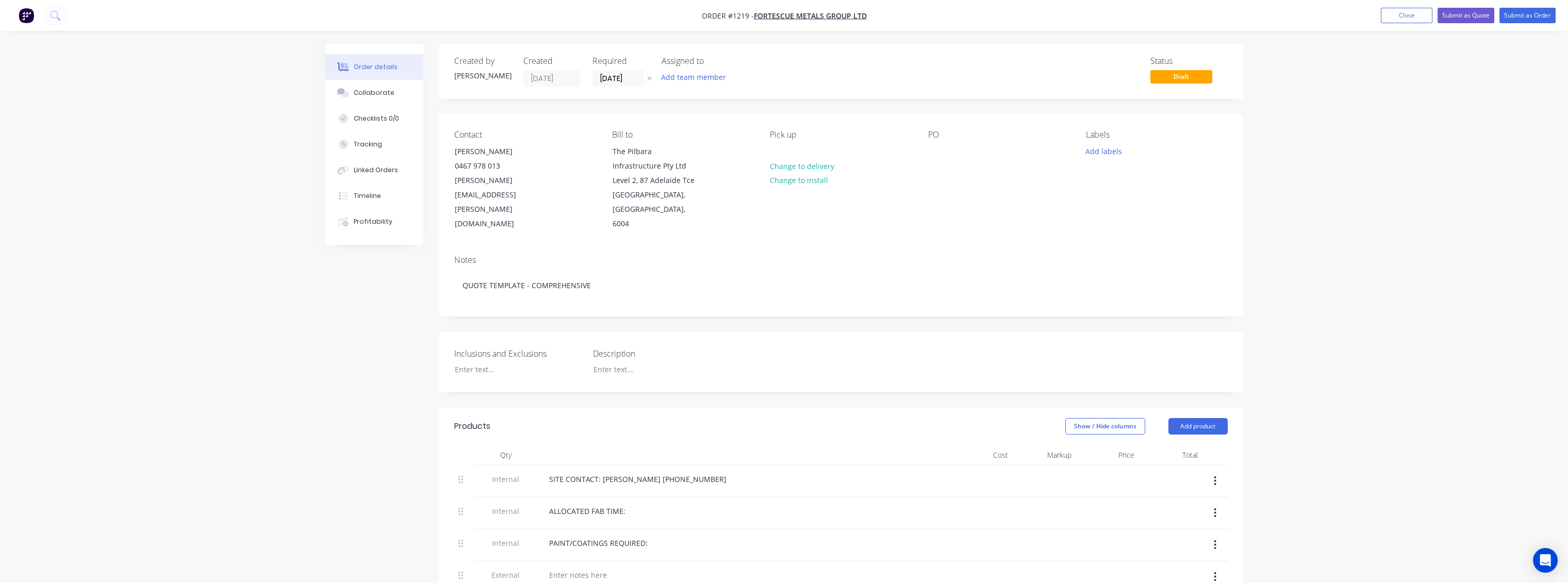
drag, startPoint x: 543, startPoint y: 254, endPoint x: 524, endPoint y: 216, distance: 42.5
click at [543, 254] on div "Notes QUOTE TEMPLATE - COMPREHENSIVE" at bounding box center [841, 281] width 805 height 69
click at [515, 180] on div "sean.duggan@fortescue.com" at bounding box center [498, 202] width 85 height 58
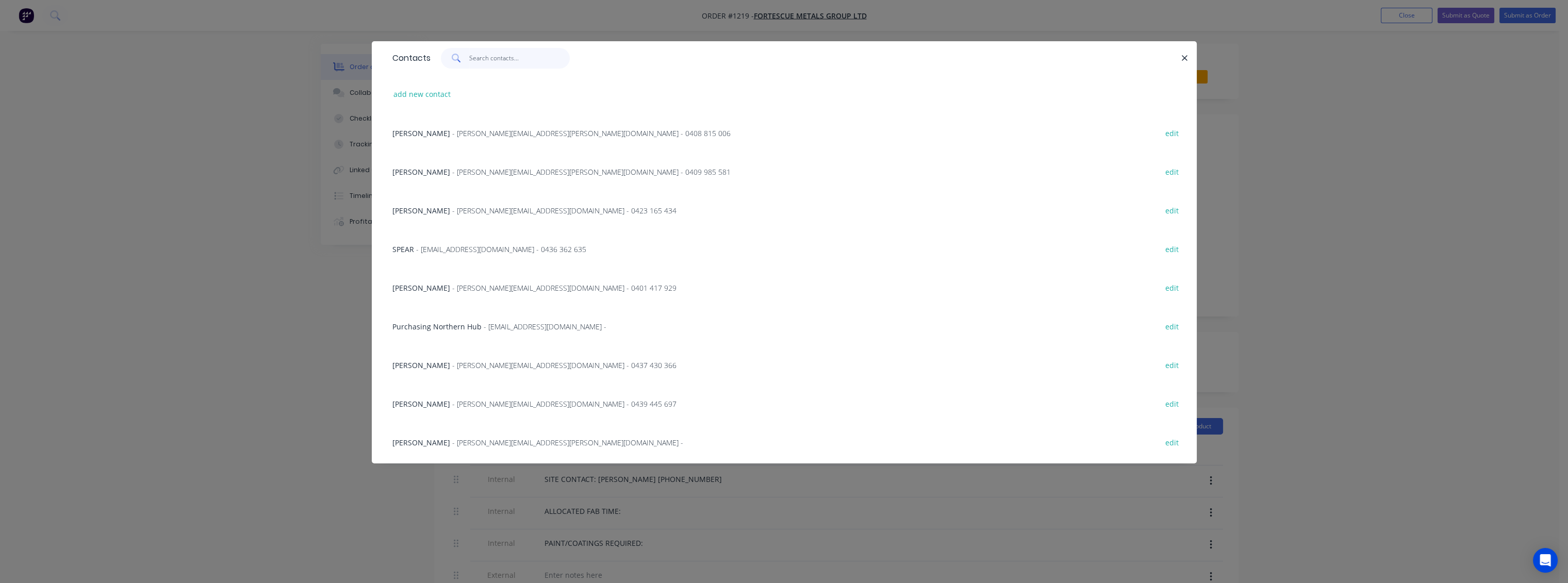
click at [495, 62] on input "text" at bounding box center [519, 58] width 100 height 21
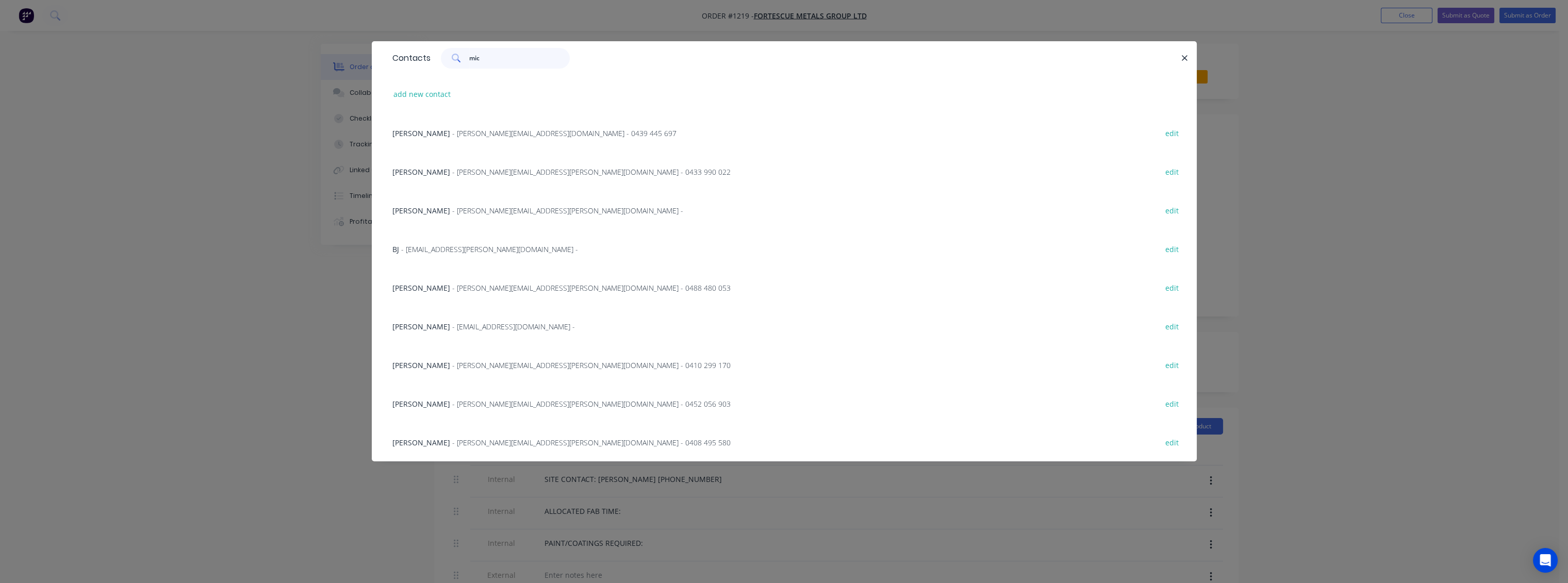
type input "mich"
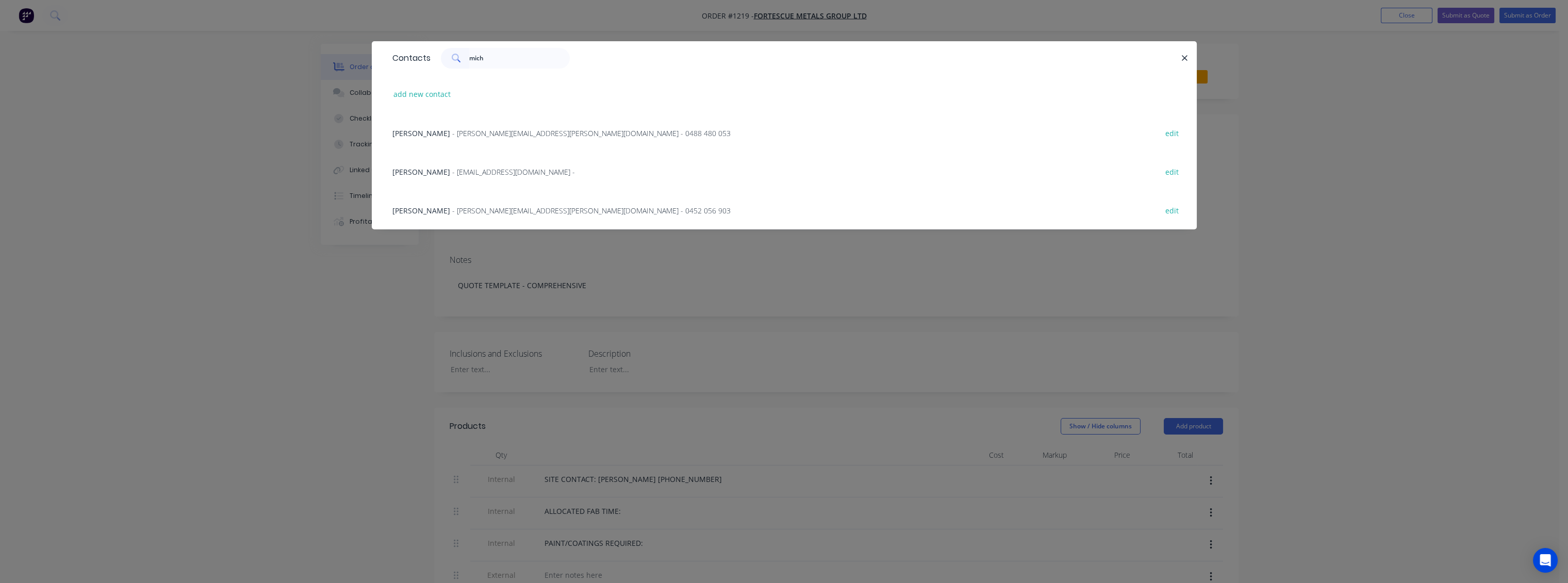
click at [463, 168] on span "- APShutLine3Planning@fortescue.com -" at bounding box center [513, 171] width 123 height 10
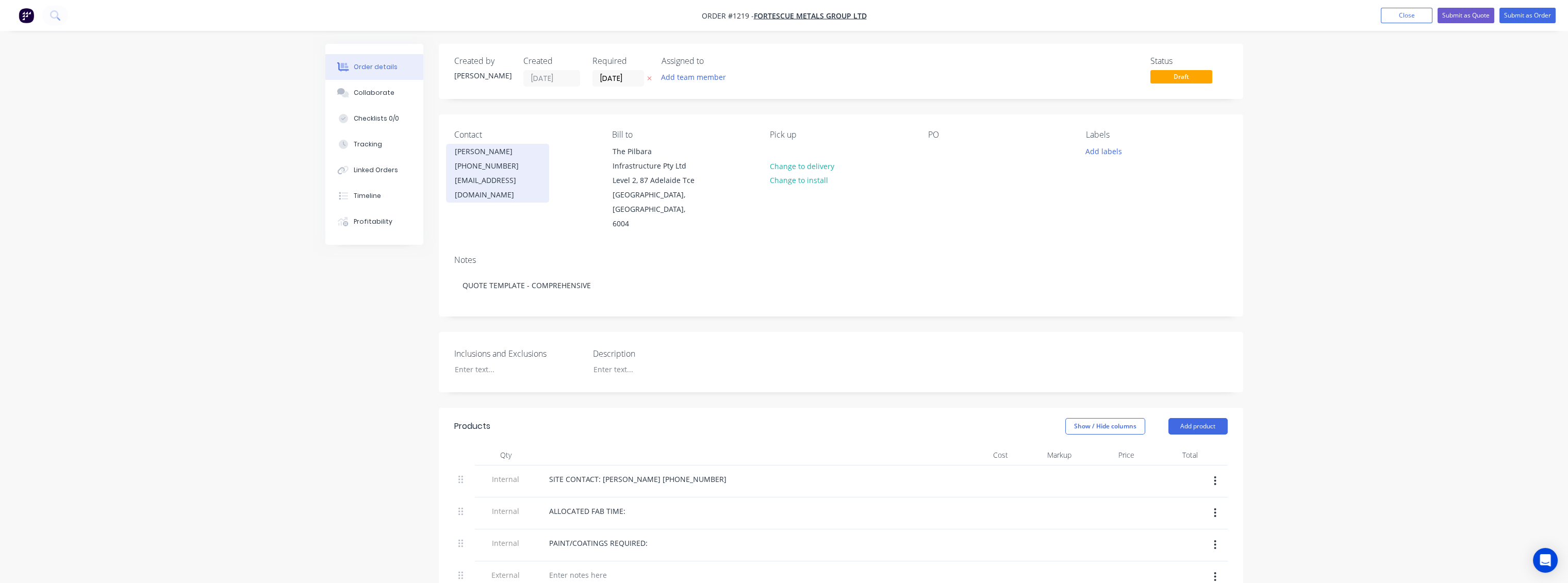
click at [532, 174] on div "APShutLine3Planning@fortescue.com" at bounding box center [498, 188] width 85 height 29
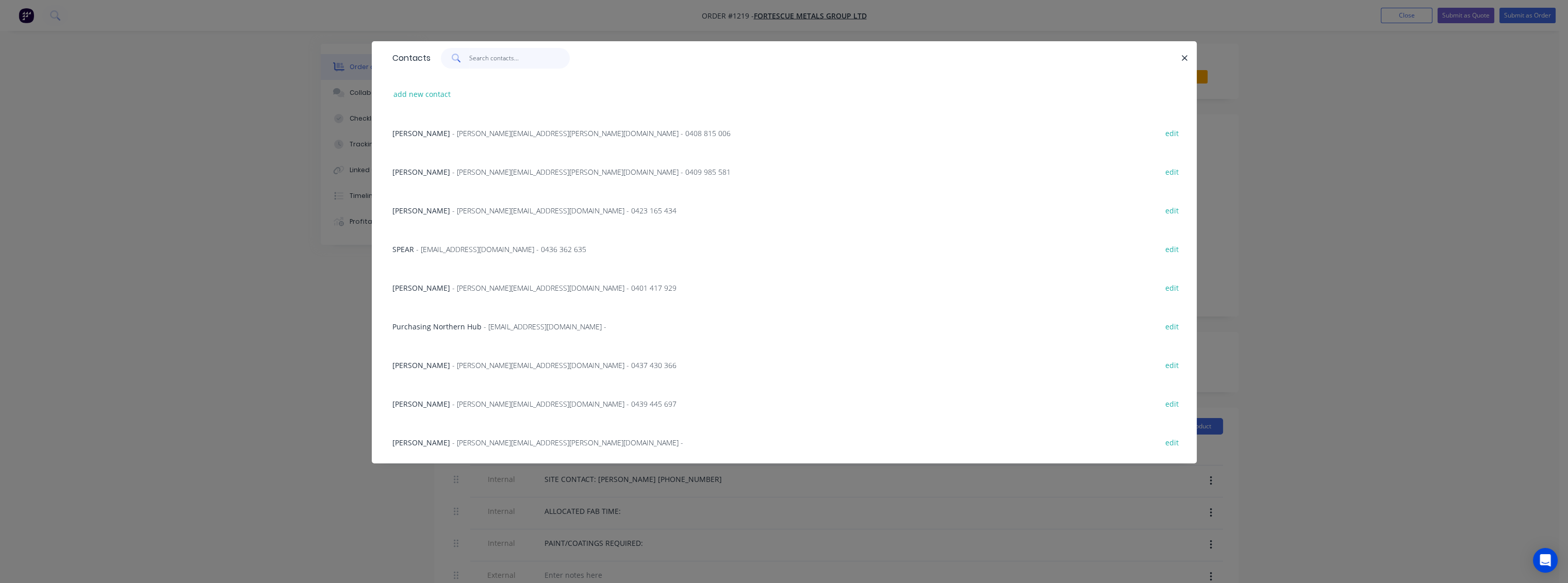
click at [488, 62] on input "text" at bounding box center [519, 58] width 100 height 21
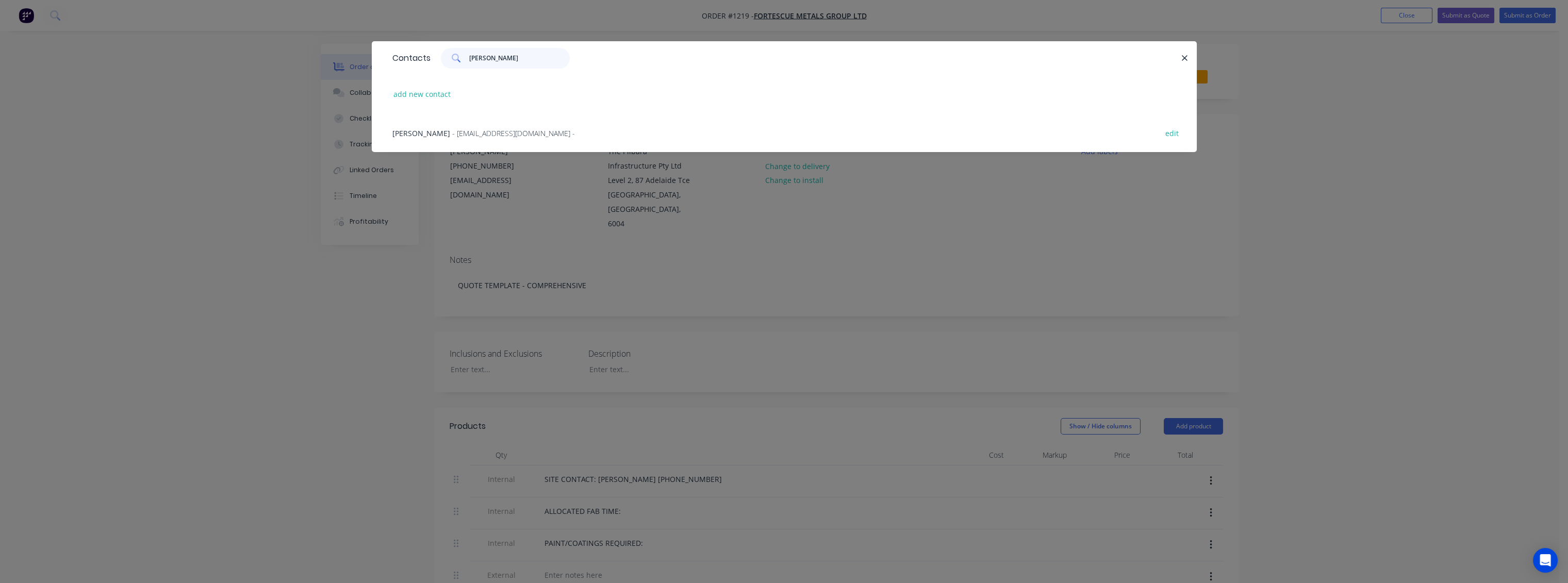
drag, startPoint x: 512, startPoint y: 56, endPoint x: 429, endPoint y: 54, distance: 83.0
click at [429, 54] on div "Contacts michael Jenn" at bounding box center [784, 58] width 825 height 34
type input "michael Jenn"
click at [1168, 132] on button "edit" at bounding box center [1172, 132] width 24 height 14
select select "AU"
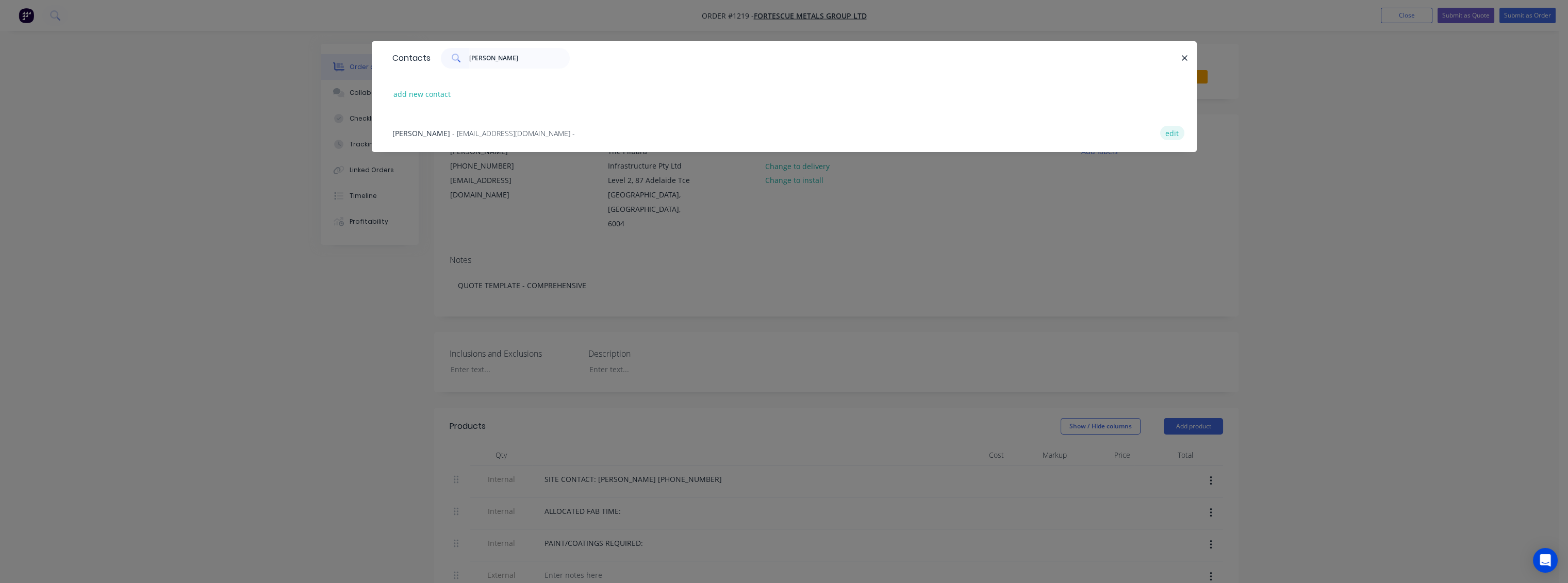
select select "AU"
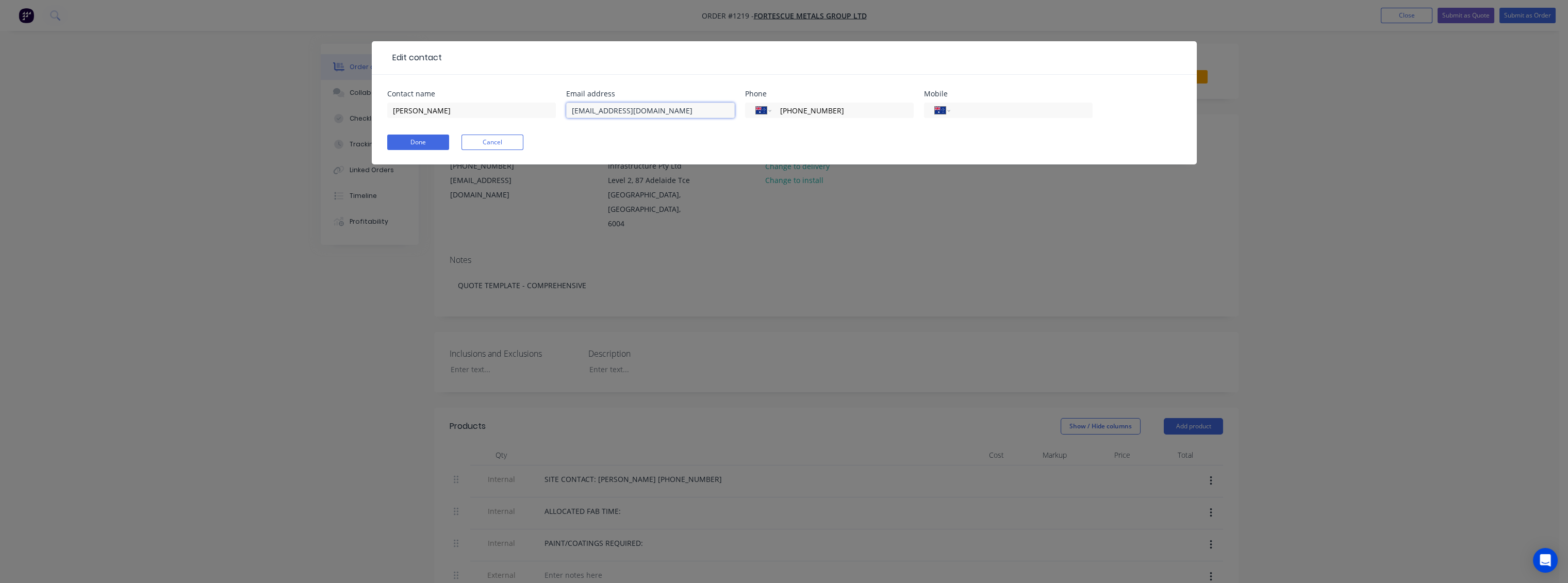
drag, startPoint x: 704, startPoint y: 109, endPoint x: 501, endPoint y: 99, distance: 203.2
click at [501, 99] on div "Contact name Michael Jennings Email address APShutLine3Planning@fortescue.com P…" at bounding box center [784, 111] width 794 height 40
paste input "michael.jennings"
type input "michael.jennings@fortescue.com"
click at [411, 147] on button "Done" at bounding box center [418, 142] width 62 height 16
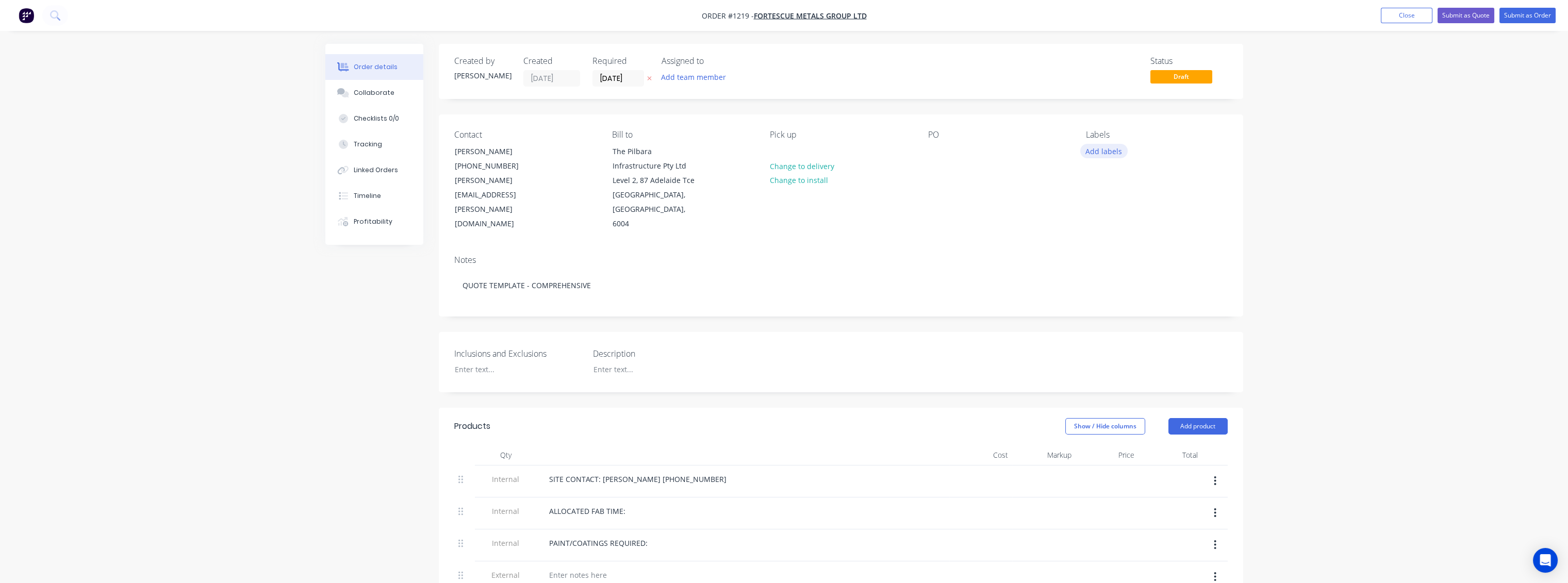
click at [1103, 153] on button "Add labels" at bounding box center [1103, 150] width 47 height 14
click at [1103, 263] on div at bounding box center [1105, 263] width 21 height 21
click at [986, 224] on div "Contact Michael Jennings (08) 6235 9396 michael.jennings@fortescue.com Bill to …" at bounding box center [841, 180] width 805 height 132
click at [806, 167] on button "Change to delivery" at bounding box center [802, 165] width 76 height 14
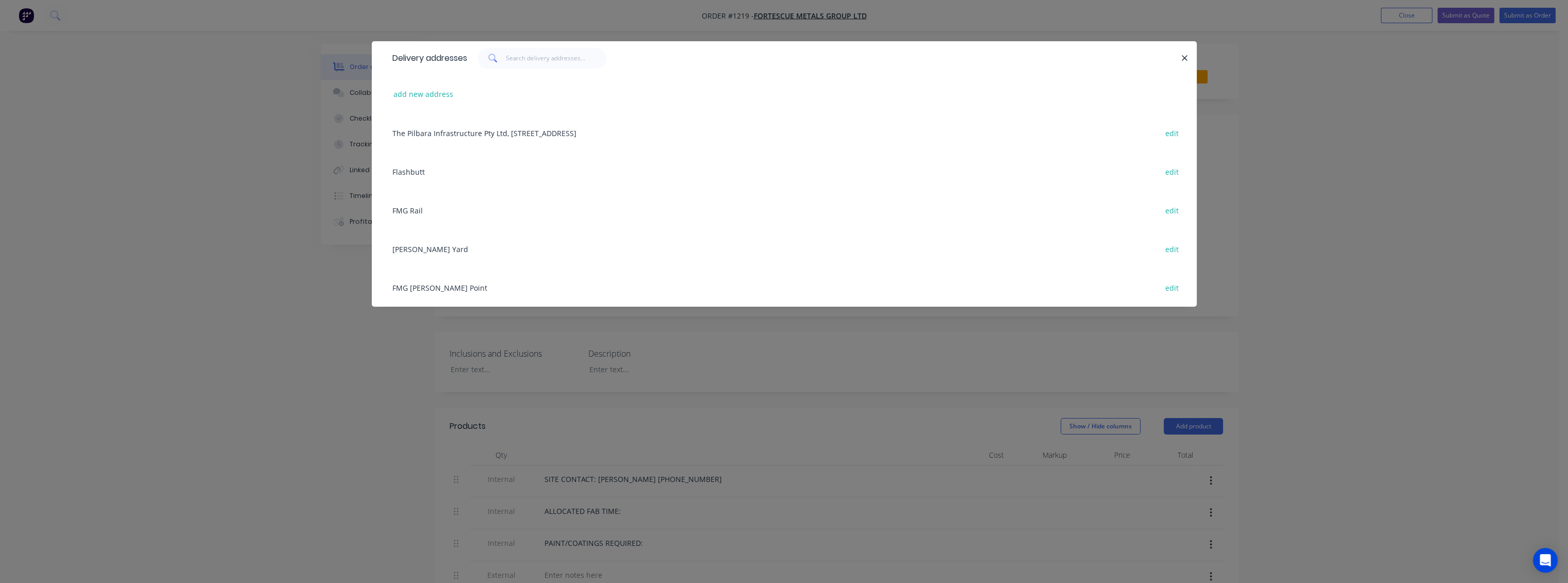
click at [430, 286] on div "FMG Anderson Point edit" at bounding box center [784, 287] width 794 height 39
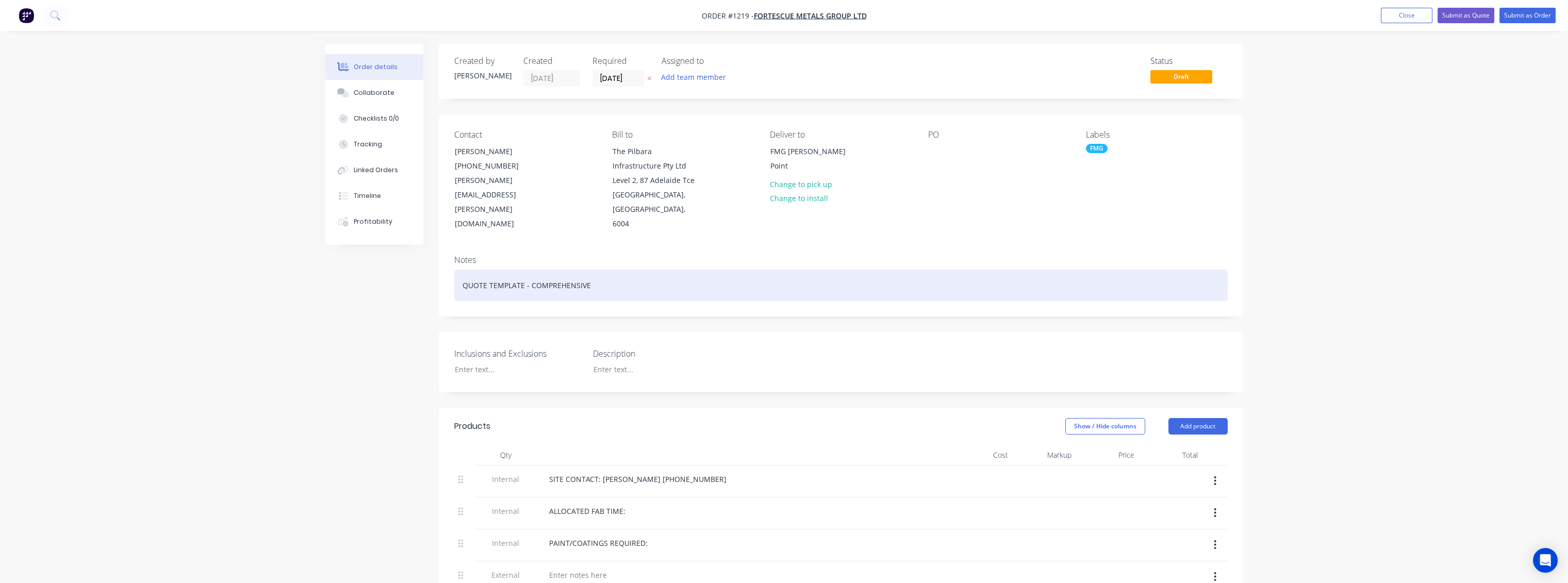
click at [799, 269] on div "QUOTE TEMPLATE - COMPREHENSIVE" at bounding box center [841, 285] width 774 height 31
drag, startPoint x: 730, startPoint y: 271, endPoint x: 381, endPoint y: 273, distance: 349.0
drag, startPoint x: 528, startPoint y: 269, endPoint x: 570, endPoint y: 258, distance: 43.4
click at [529, 269] on div "Supply Guarding for CV603" at bounding box center [841, 285] width 774 height 31
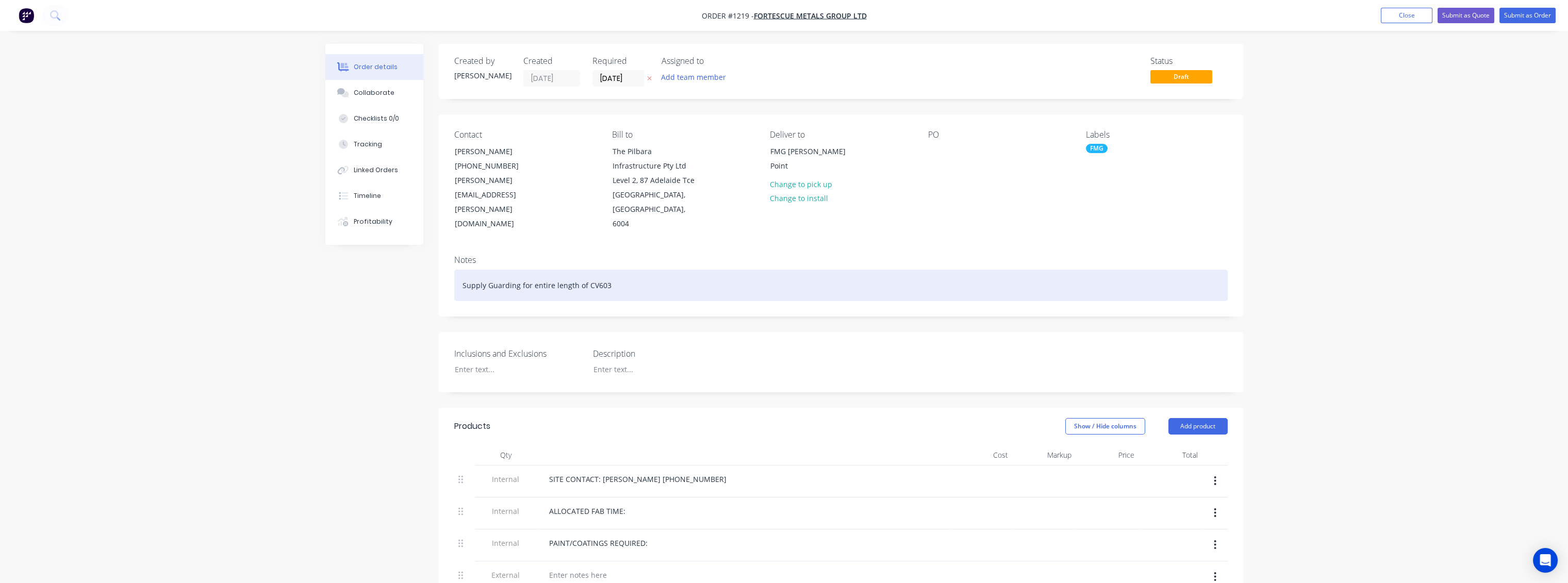
click at [632, 269] on div "Supply Guarding for entire length of CV603" at bounding box center [841, 285] width 774 height 31
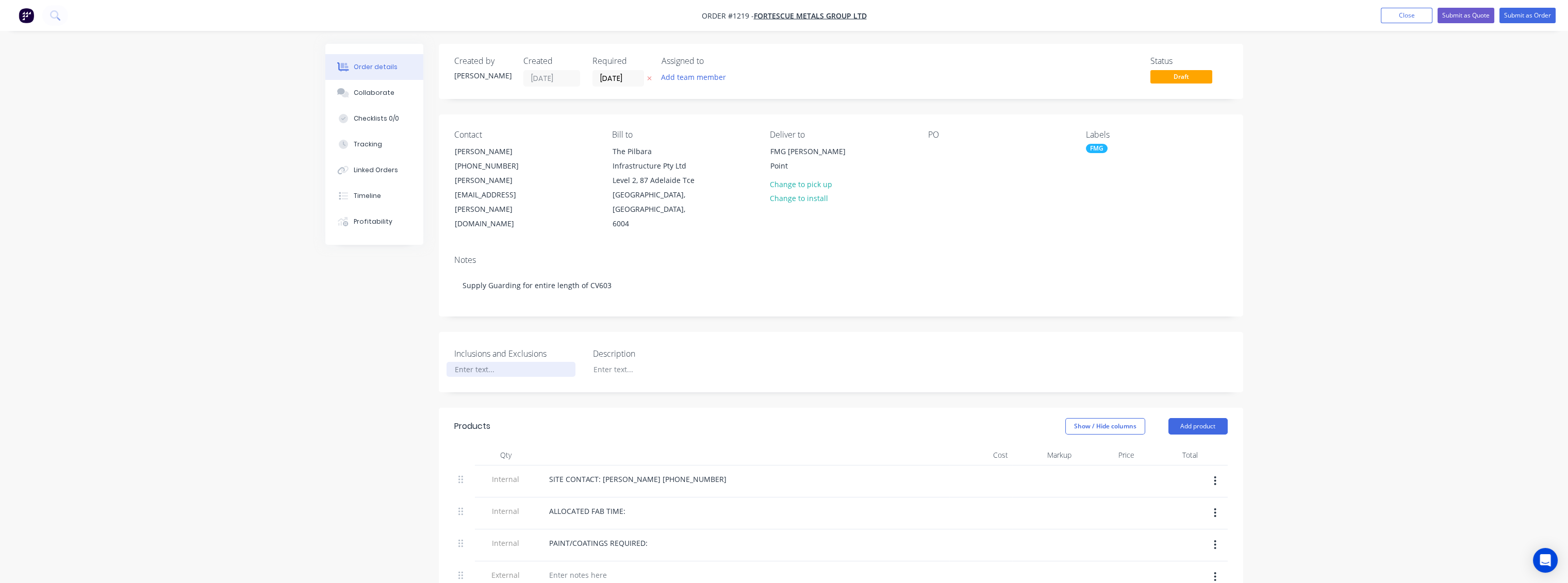
click at [495, 362] on div at bounding box center [511, 370] width 129 height 15
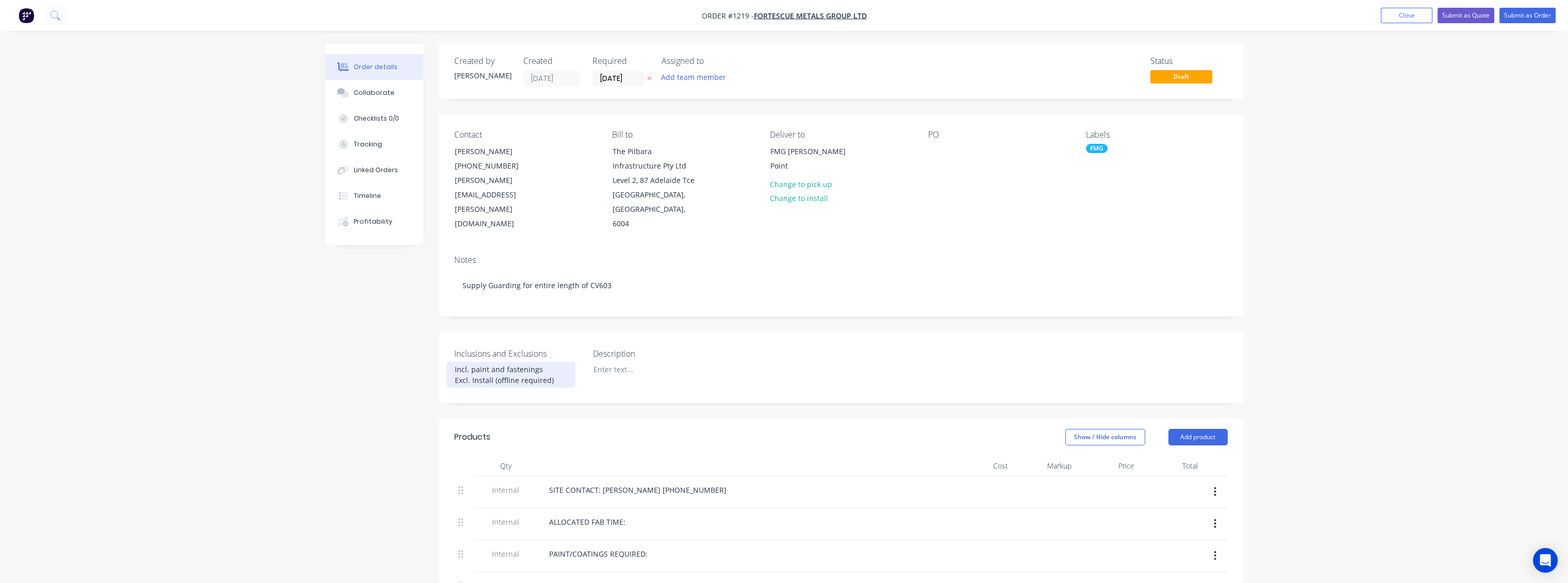
click at [541, 362] on div "Incl. paint and fastenings Excl. Install (offline required)" at bounding box center [511, 375] width 129 height 25
click at [469, 362] on div "Incl. paint and fasteners Excl. Install (offline required)" at bounding box center [511, 375] width 129 height 25
click at [472, 362] on div "Incl. paint and fasteners Excl. Install (offline required)" at bounding box center [511, 375] width 129 height 25
click at [524, 366] on div "Incl. Scan, design fabrication, paint and fasteners Excl. Install (offline requ…" at bounding box center [511, 380] width 129 height 37
click at [778, 394] on div "Inclusions and Exclusions Incl. Scan, design fabrication, paint and fasteners. …" at bounding box center [841, 373] width 805 height 82
